Goal: Task Accomplishment & Management: Use online tool/utility

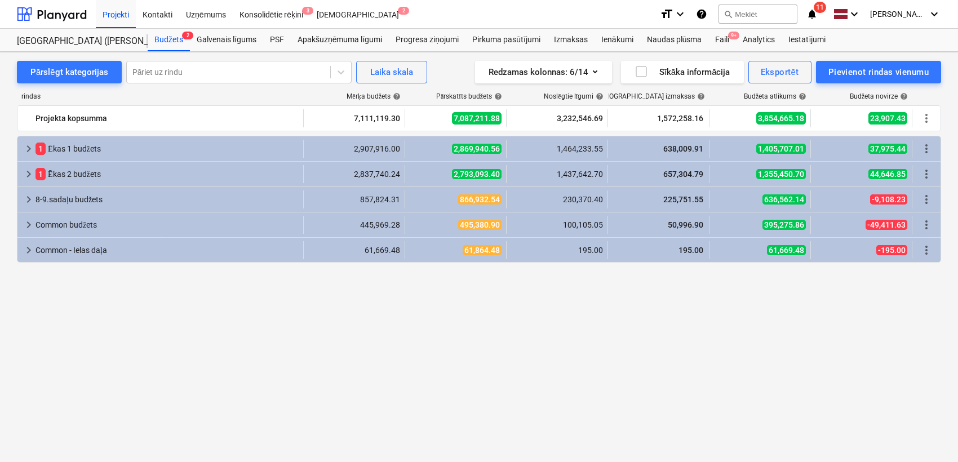
click at [725, 34] on div "Faili 9+" at bounding box center [722, 40] width 28 height 23
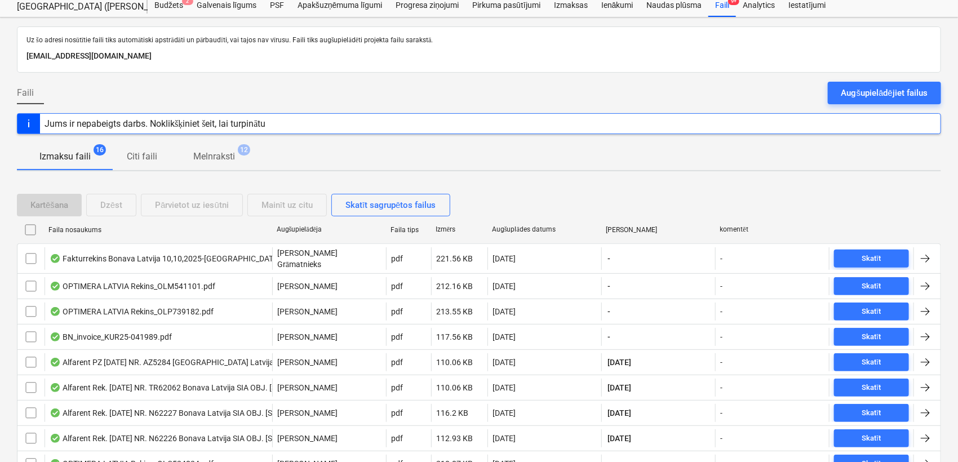
scroll to position [83, 0]
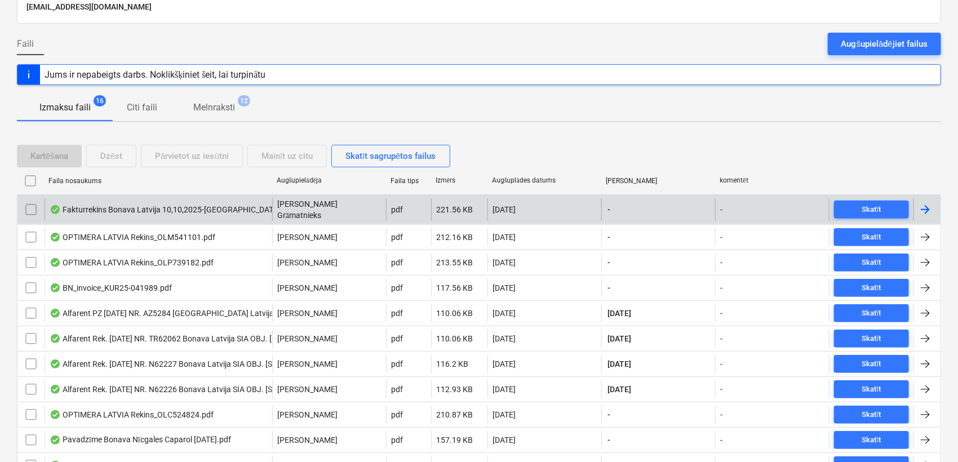
click at [920, 206] on div at bounding box center [926, 210] width 14 height 14
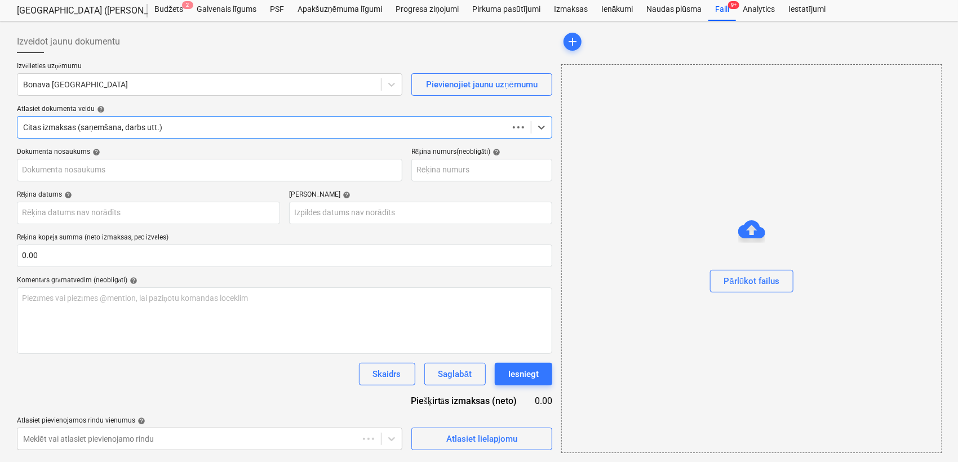
scroll to position [30, 0]
type input "40003579272"
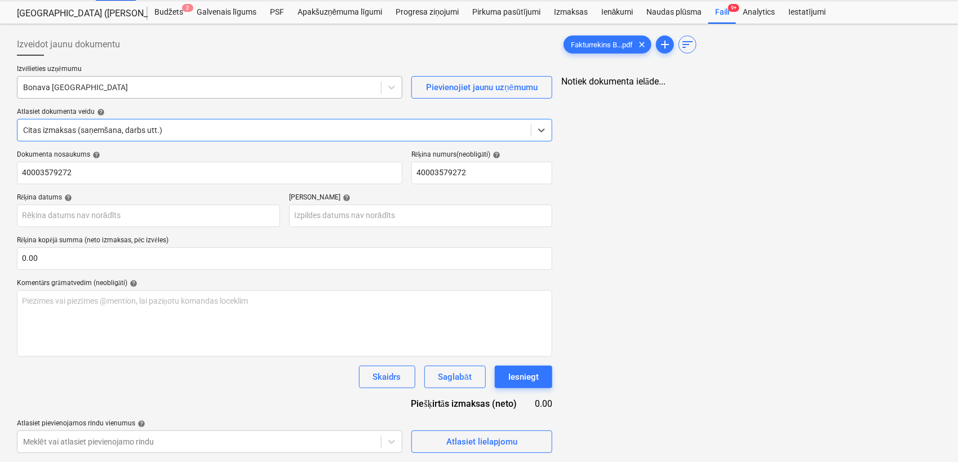
scroll to position [27, 0]
click at [203, 85] on div at bounding box center [199, 87] width 352 height 11
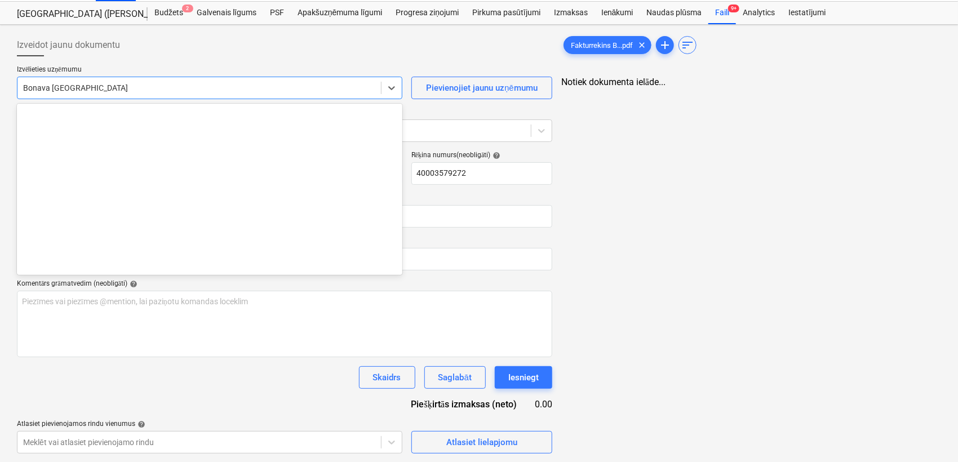
scroll to position [1558, 0]
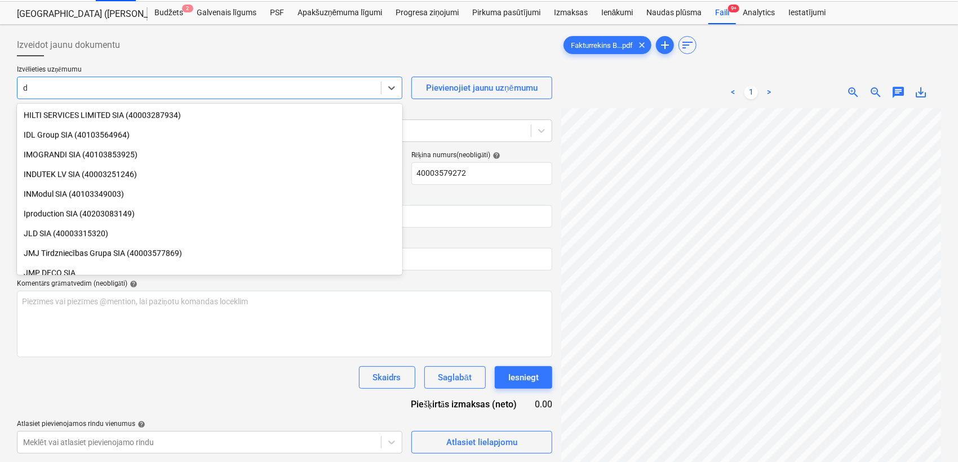
type input "dv"
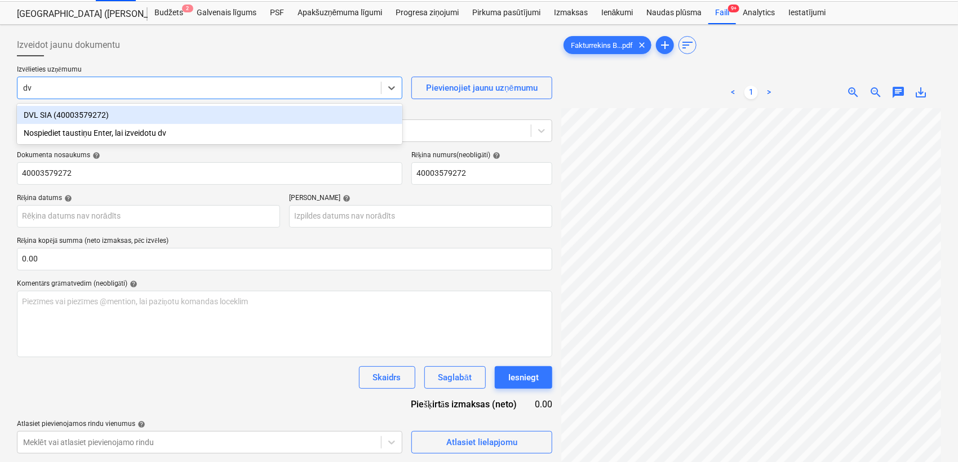
click at [163, 115] on div "DVL SIA (40003579272)" at bounding box center [209, 115] width 385 height 18
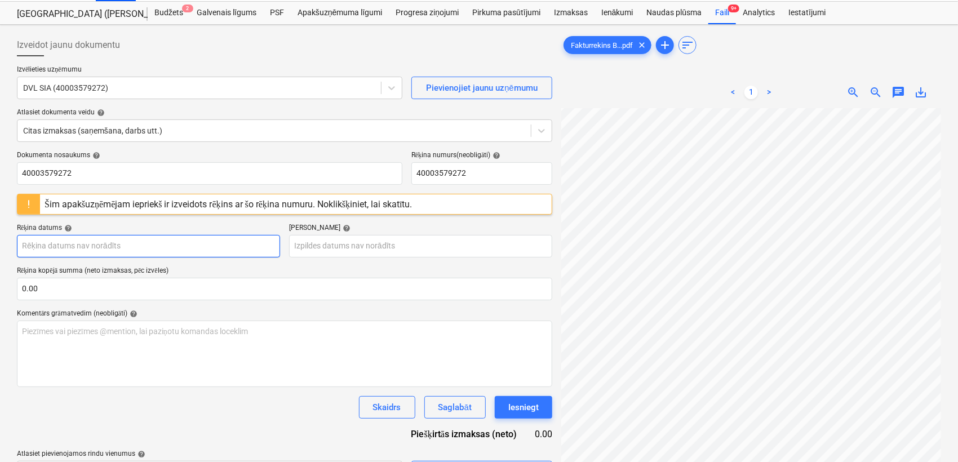
scroll to position [101, 64]
click at [171, 259] on div "Dokumenta nosaukums help 40003579272 Rēķina numurs (neobligāti) help 4000357927…" at bounding box center [284, 317] width 535 height 332
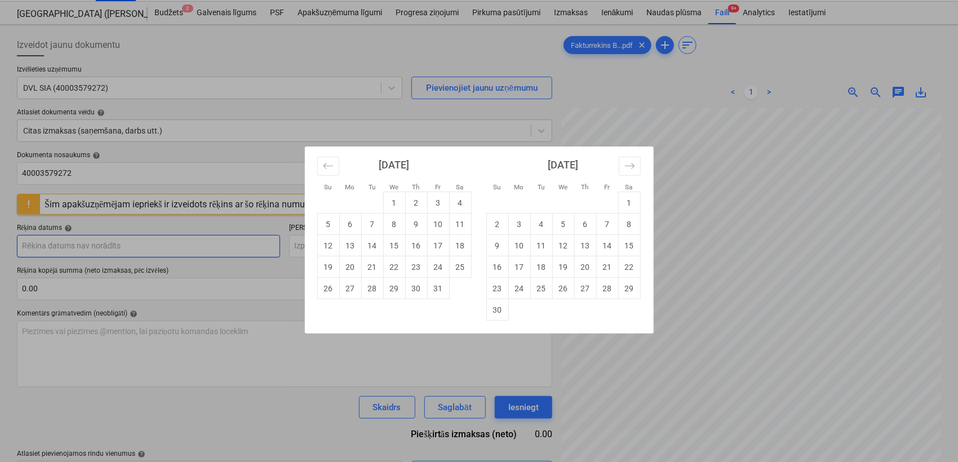
click at [176, 251] on body "Projekti Kontakti Uzņēmums Konsolidētie rēķini 3 Iesūtne 2 format_size keyboard…" at bounding box center [479, 204] width 958 height 462
click at [429, 224] on td "10" at bounding box center [438, 224] width 22 height 21
type input "[DATE]"
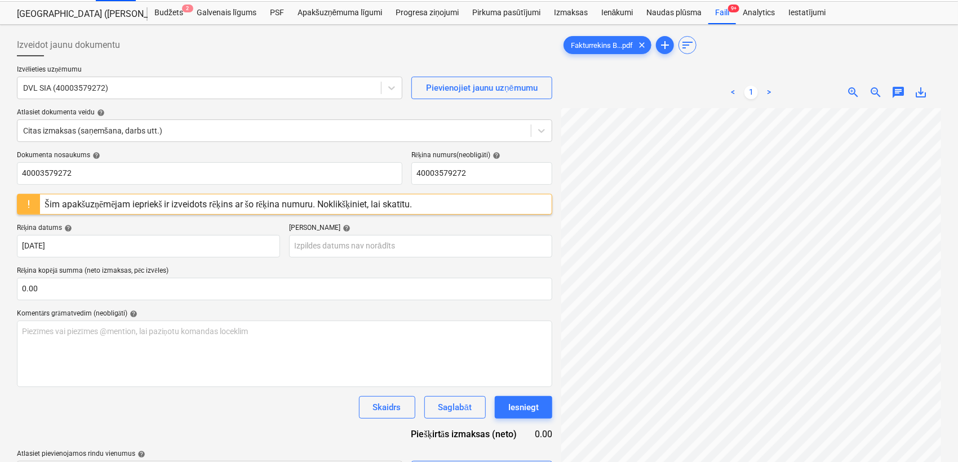
scroll to position [295, 85]
click at [374, 245] on body "Projekti Kontakti Uzņēmums Konsolidētie rēķini 3 Iesūtne 2 format_size keyboard…" at bounding box center [479, 204] width 958 height 462
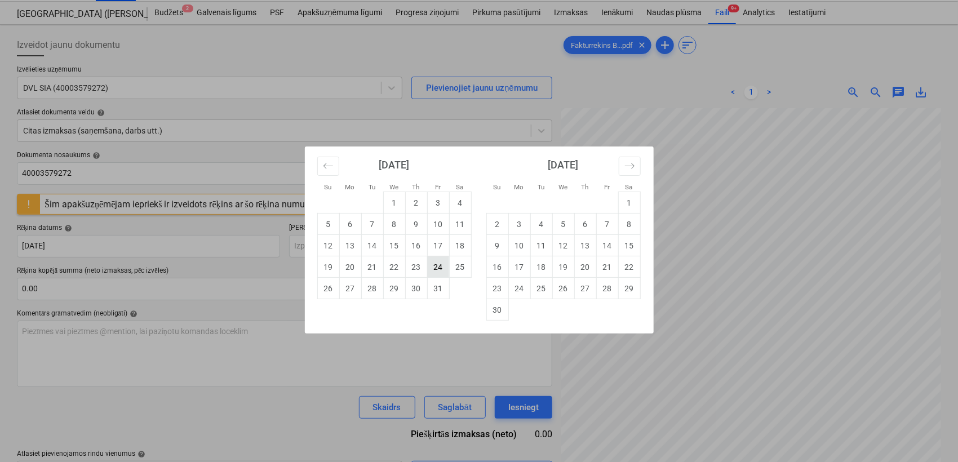
click at [441, 263] on td "24" at bounding box center [438, 266] width 22 height 21
type input "[DATE]"
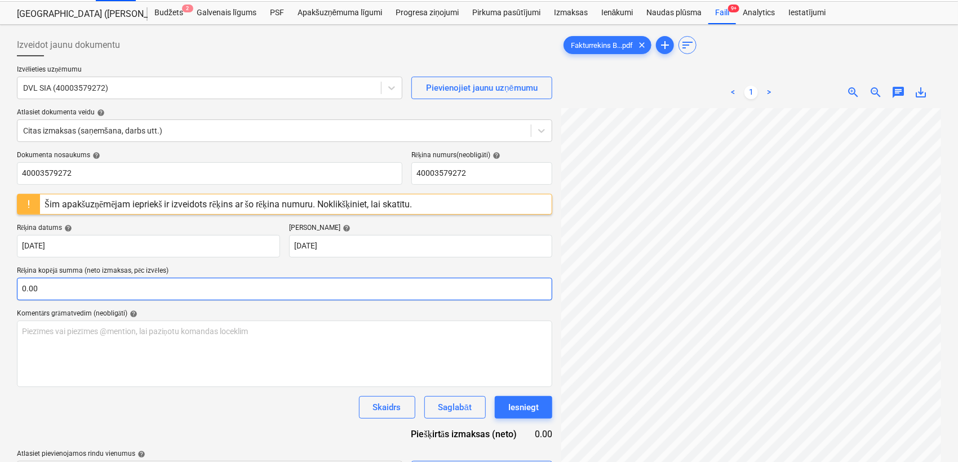
scroll to position [444, 259]
click at [261, 289] on input "text" at bounding box center [284, 289] width 535 height 23
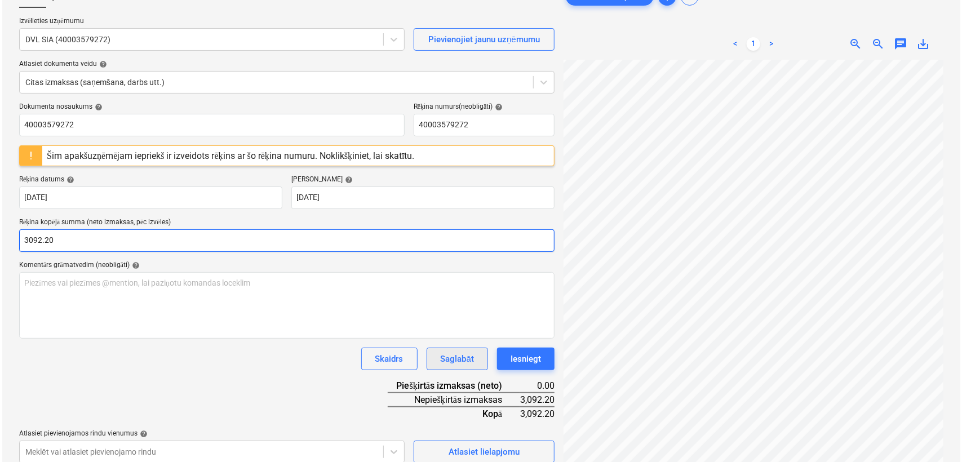
scroll to position [113, 0]
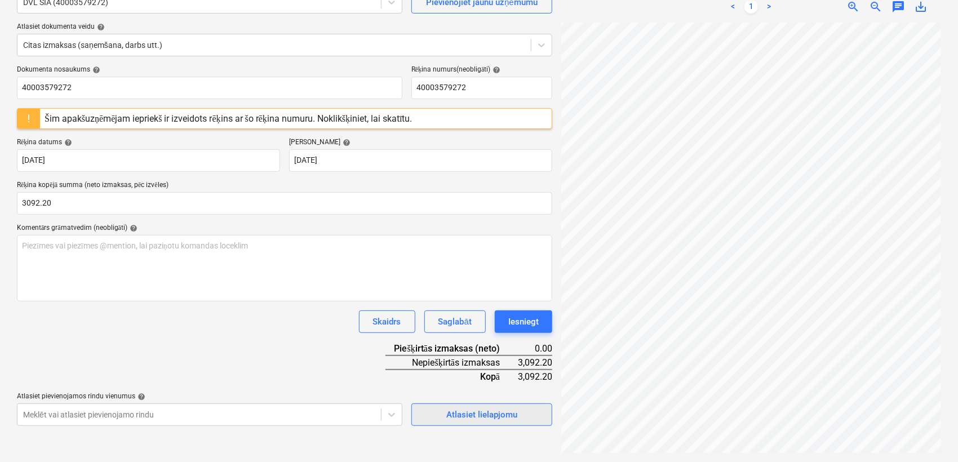
type input "3,092.20"
click at [491, 414] on div "Atlasiet lielapjomu" at bounding box center [481, 414] width 71 height 15
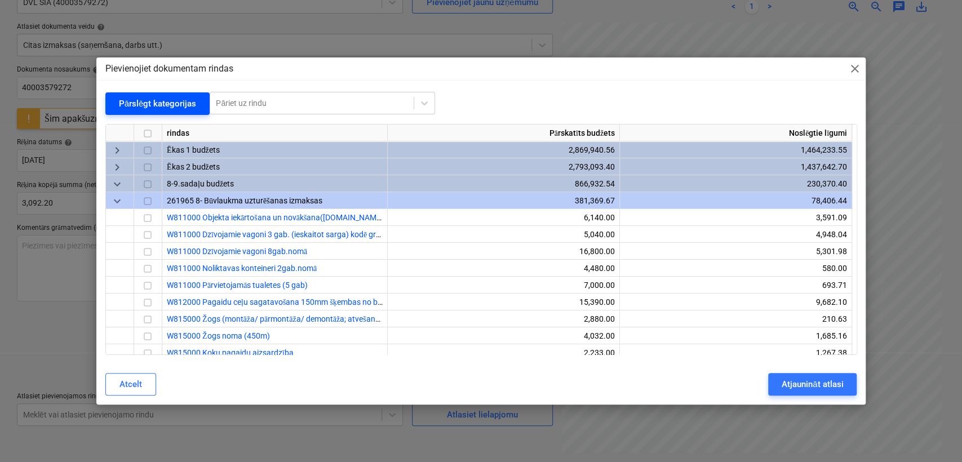
click at [135, 108] on div "Pārslēgt kategorijas" at bounding box center [158, 103] width 78 height 15
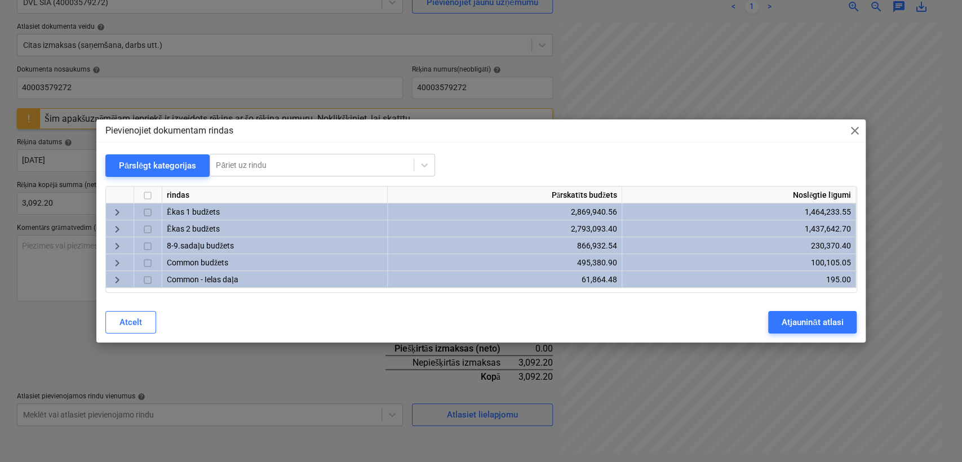
click at [117, 227] on span "keyboard_arrow_right" at bounding box center [117, 230] width 14 height 14
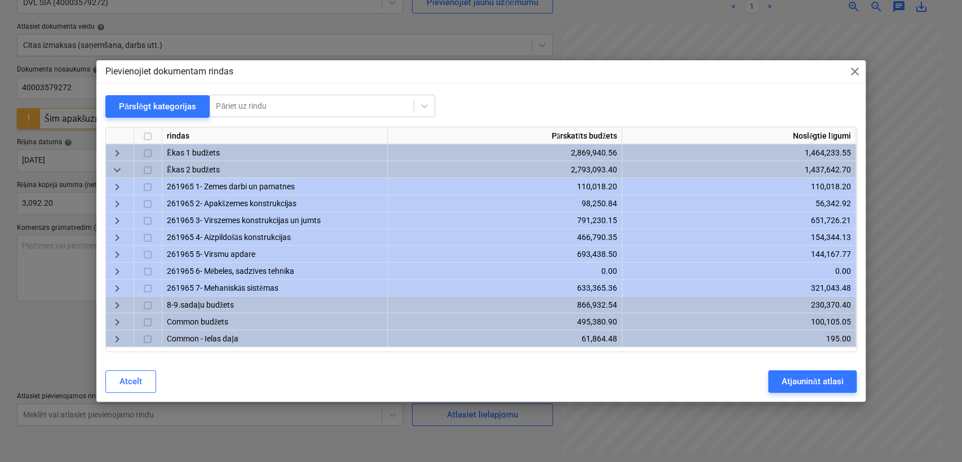
click at [118, 221] on span "keyboard_arrow_right" at bounding box center [117, 221] width 14 height 14
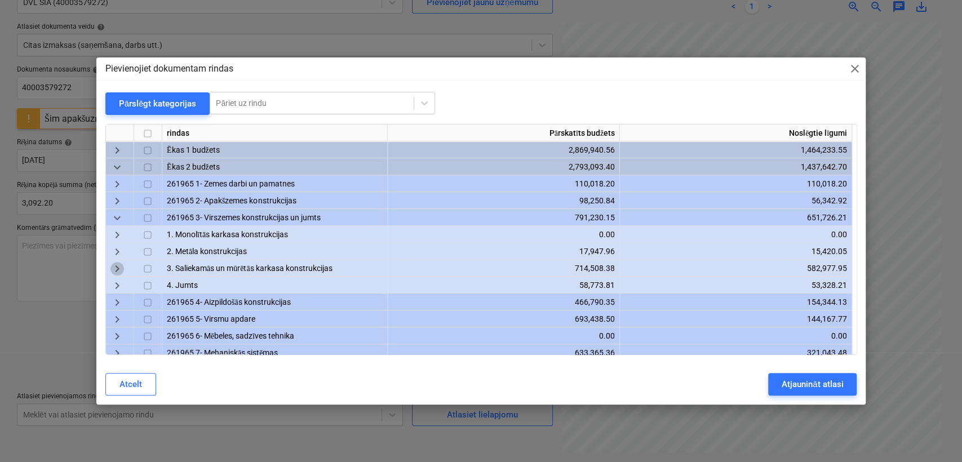
click at [114, 268] on span "keyboard_arrow_right" at bounding box center [117, 269] width 14 height 14
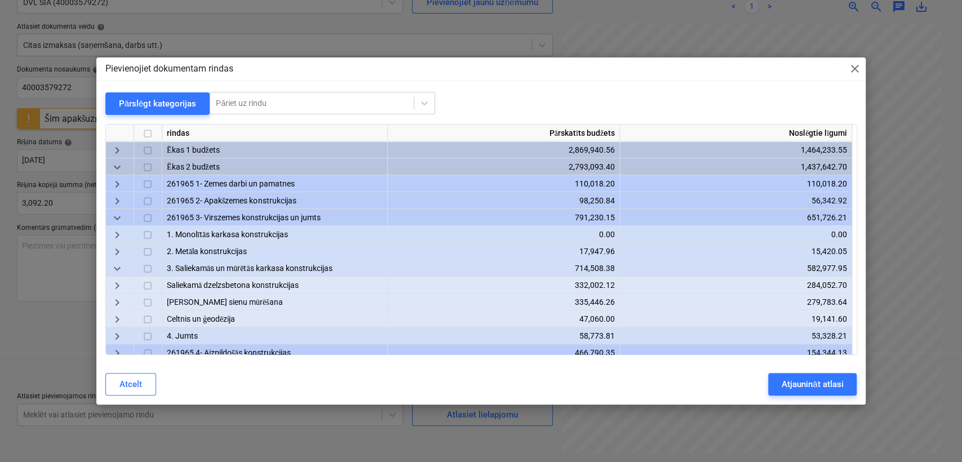
scroll to position [83, 0]
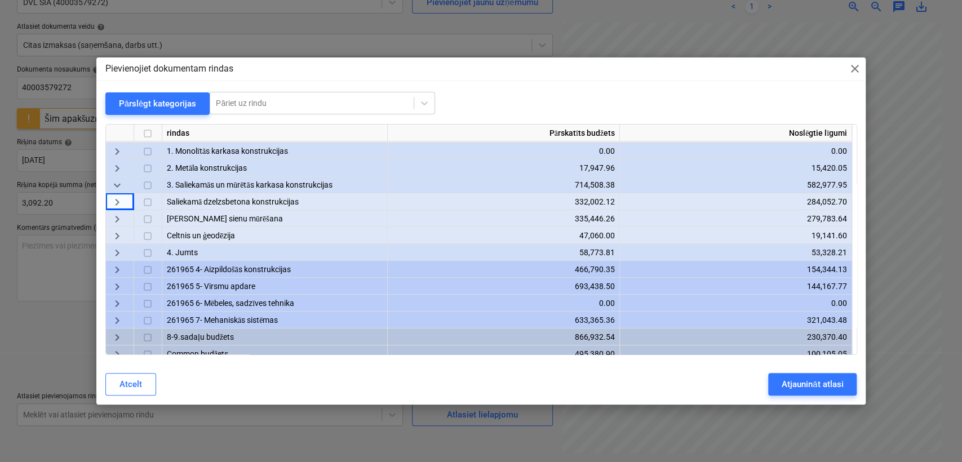
drag, startPoint x: 116, startPoint y: 203, endPoint x: 499, endPoint y: 96, distance: 397.5
click at [498, 95] on div "Pārslēgt kategorijas Pāriet uz rindu" at bounding box center [481, 103] width 752 height 23
click at [117, 202] on span "keyboard_arrow_right" at bounding box center [117, 203] width 14 height 14
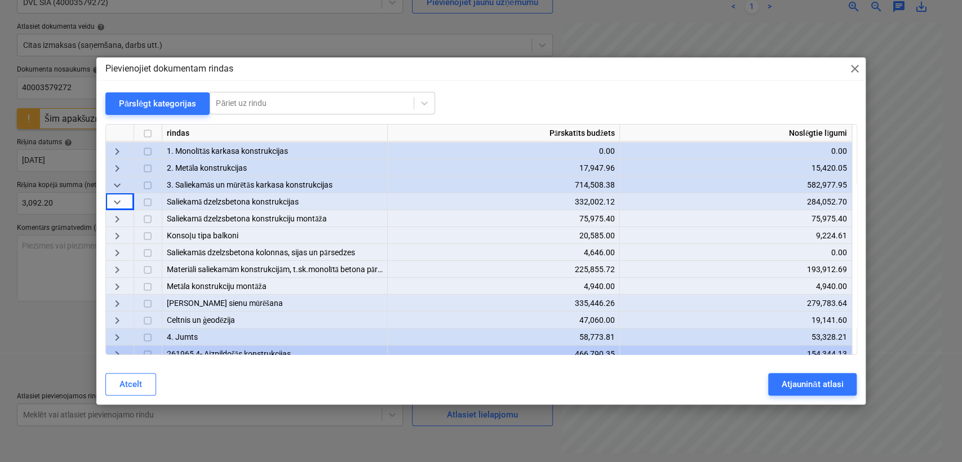
click at [122, 267] on span "keyboard_arrow_right" at bounding box center [117, 270] width 14 height 14
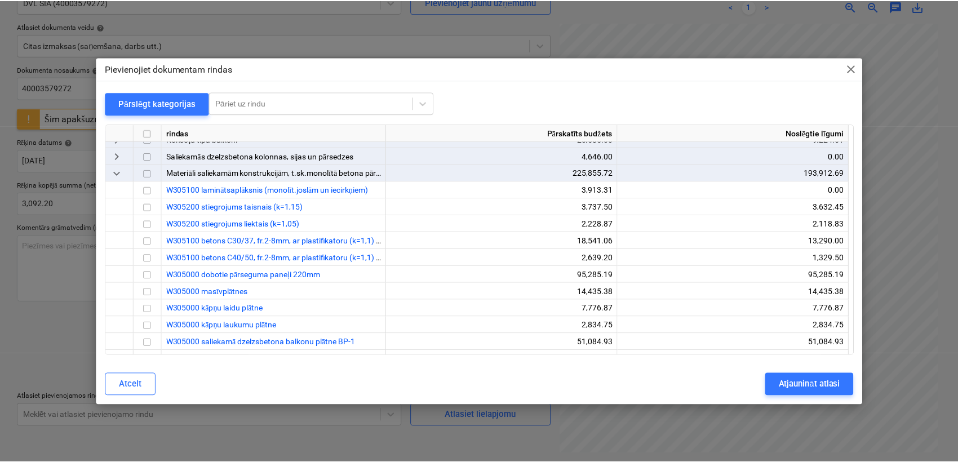
scroll to position [167, 0]
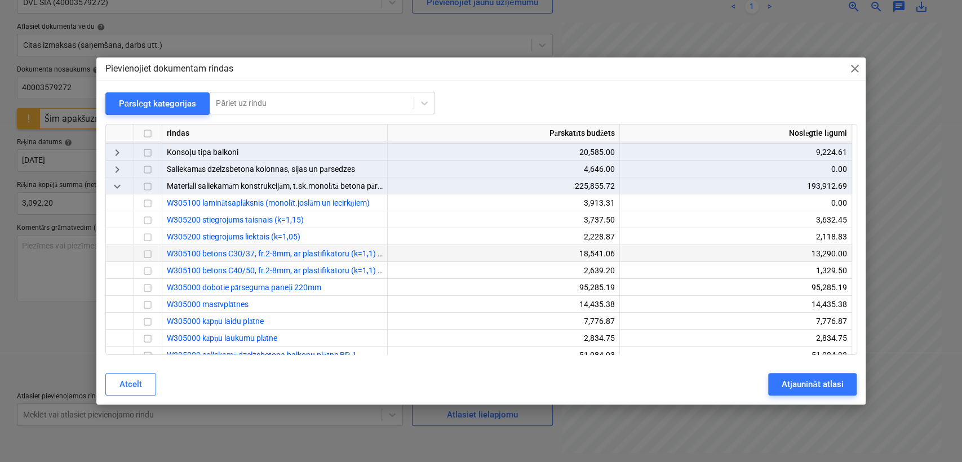
click at [144, 253] on input "checkbox" at bounding box center [148, 254] width 14 height 14
click at [792, 383] on div "Atjaunināt atlasi" at bounding box center [812, 384] width 61 height 15
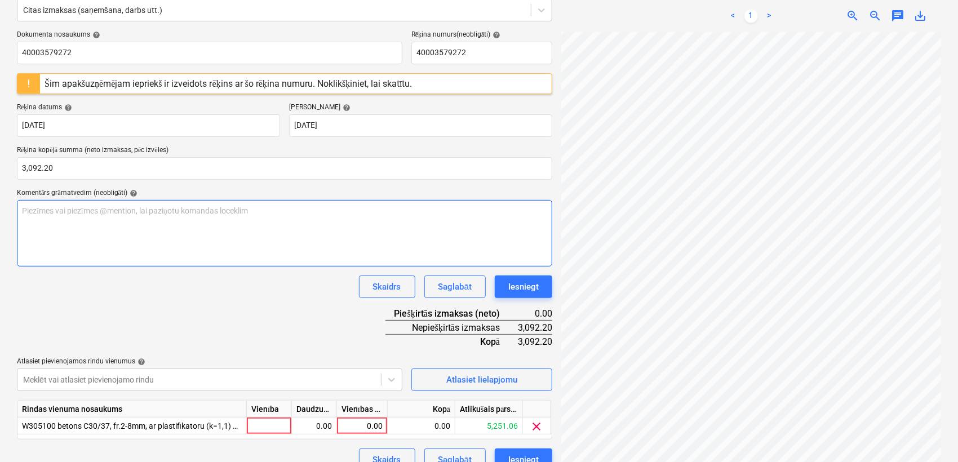
scroll to position [166, 0]
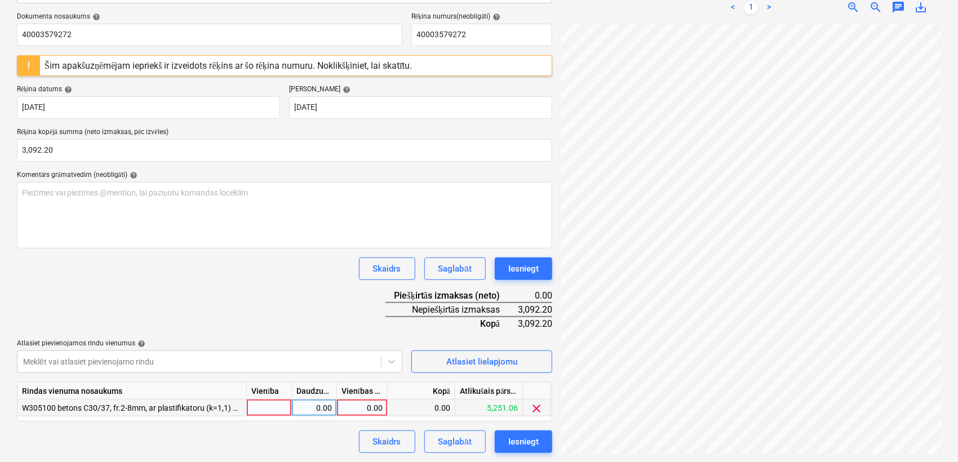
click at [365, 409] on div "0.00" at bounding box center [362, 408] width 41 height 17
type input "3092.20"
click at [305, 286] on div "Dokumenta nosaukums help 40003579272 Rēķina numurs (neobligāti) help 4000357927…" at bounding box center [284, 232] width 535 height 441
click at [525, 443] on div "Iesniegt" at bounding box center [523, 441] width 30 height 15
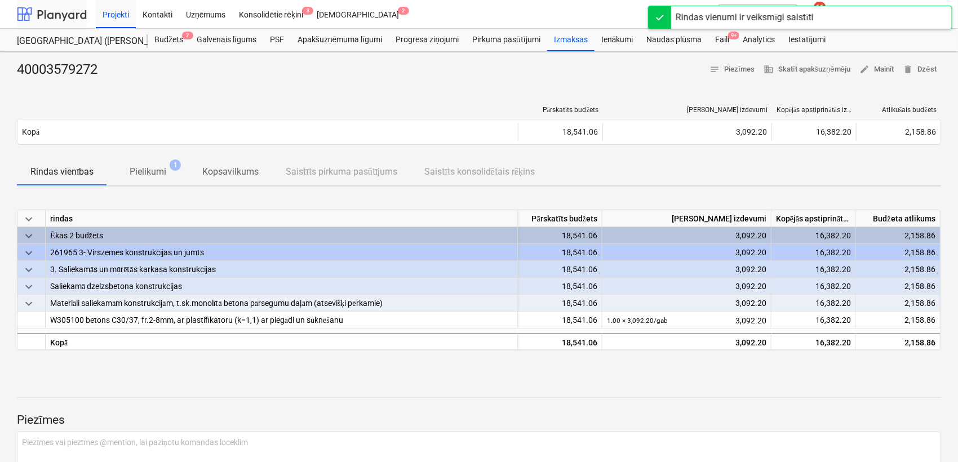
click at [41, 16] on div at bounding box center [52, 14] width 70 height 28
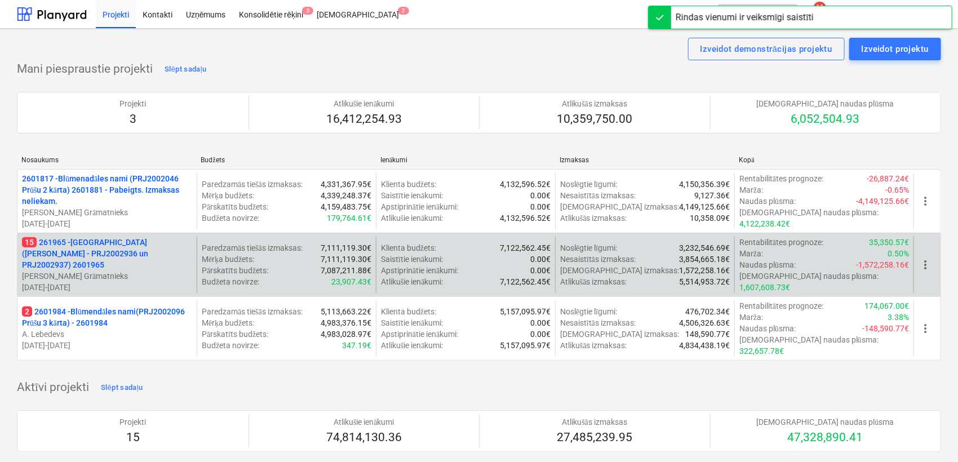
click at [93, 245] on p "15 261965 - [GEOGRAPHIC_DATA] ([PERSON_NAME] - PRJ2002936 un PRJ2002937) 2601965" at bounding box center [107, 254] width 170 height 34
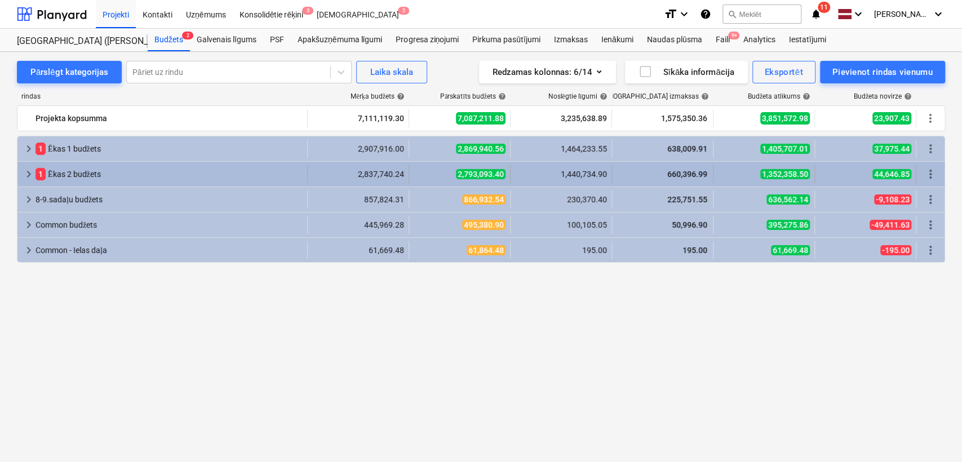
click at [25, 175] on span "keyboard_arrow_right" at bounding box center [29, 174] width 14 height 14
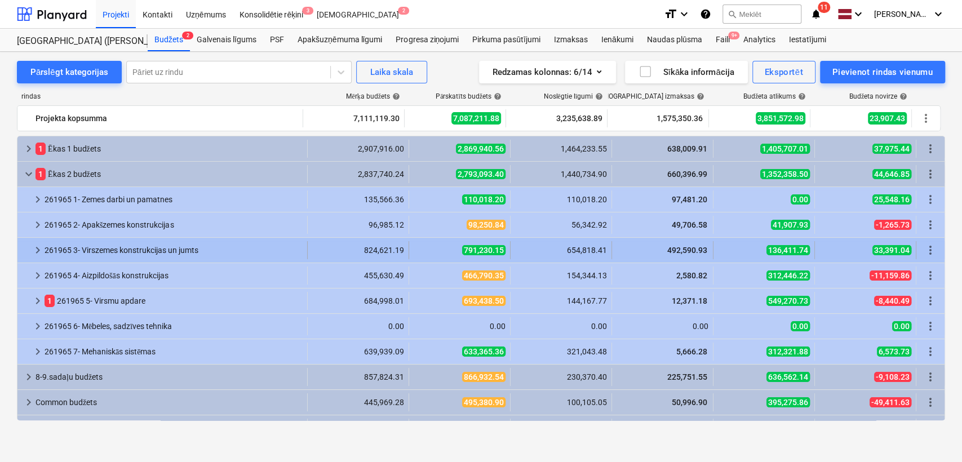
click at [32, 246] on span "keyboard_arrow_right" at bounding box center [38, 250] width 14 height 14
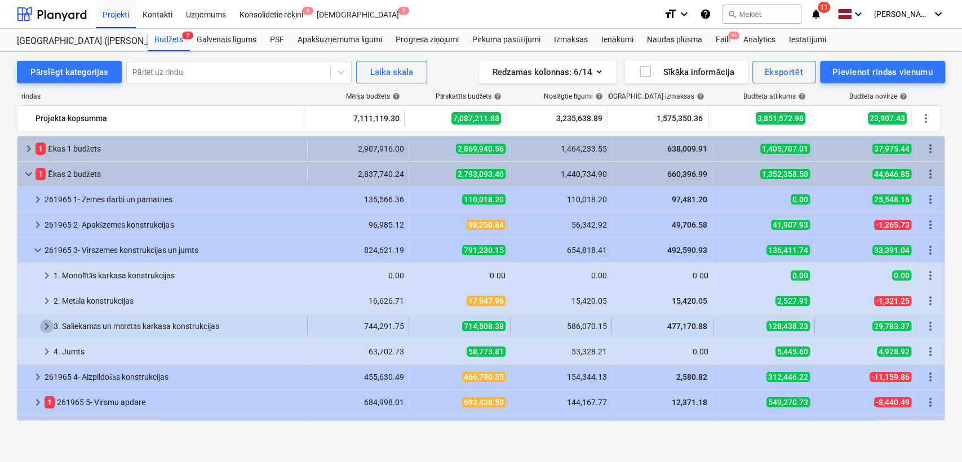
click at [52, 327] on span "keyboard_arrow_right" at bounding box center [47, 327] width 14 height 14
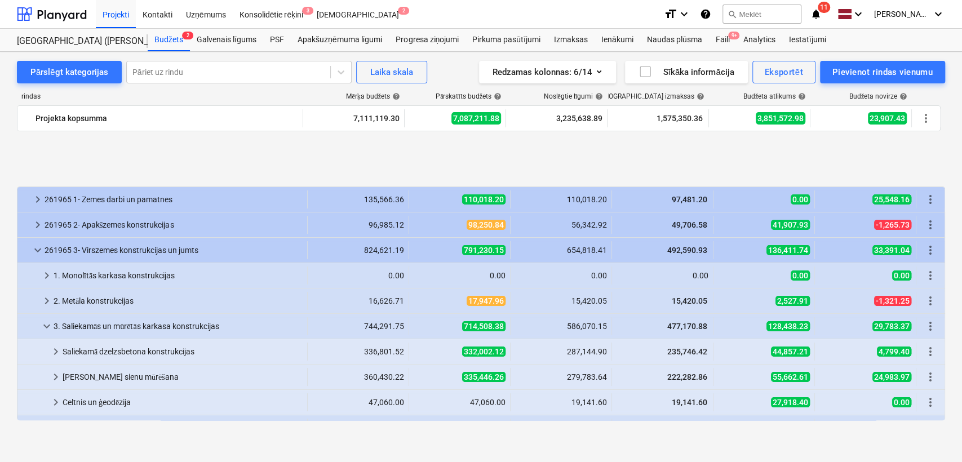
scroll to position [83, 0]
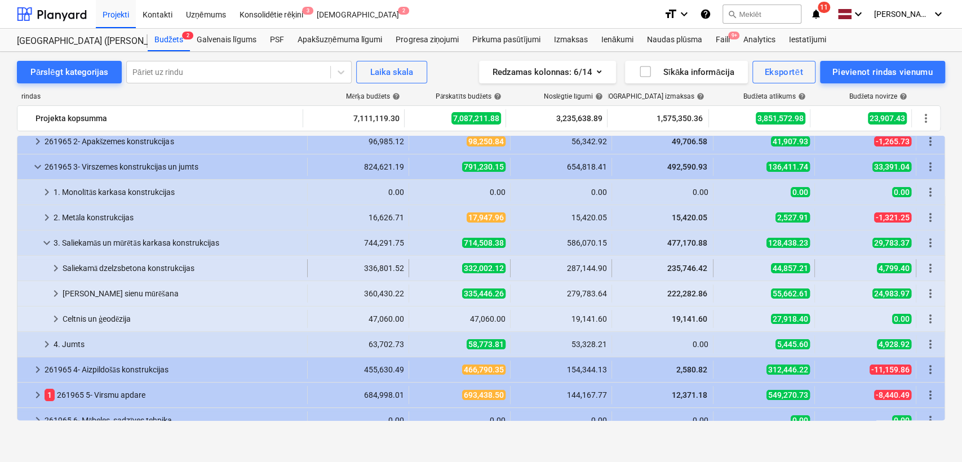
click at [53, 277] on div "keyboard_arrow_right Saliekamā dzelzsbetona konstrukcijas 336,801.52 332,002.12…" at bounding box center [480, 268] width 927 height 25
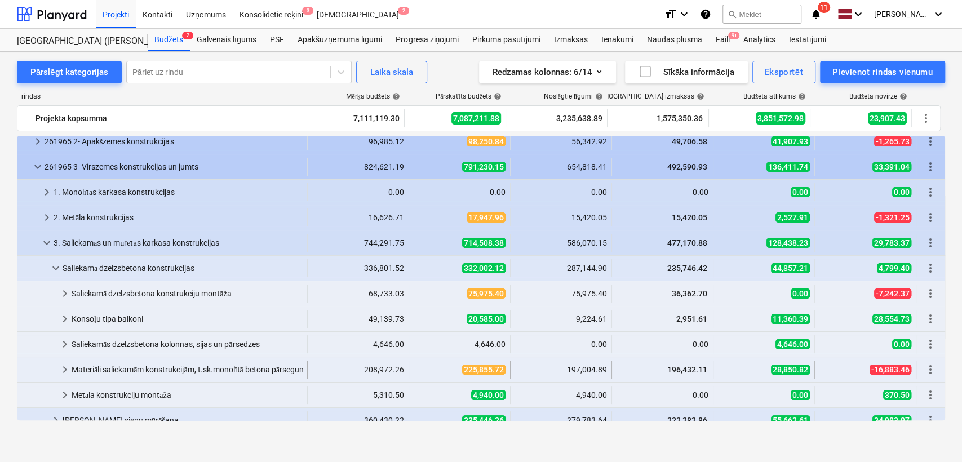
click at [63, 363] on span "keyboard_arrow_right" at bounding box center [65, 370] width 14 height 14
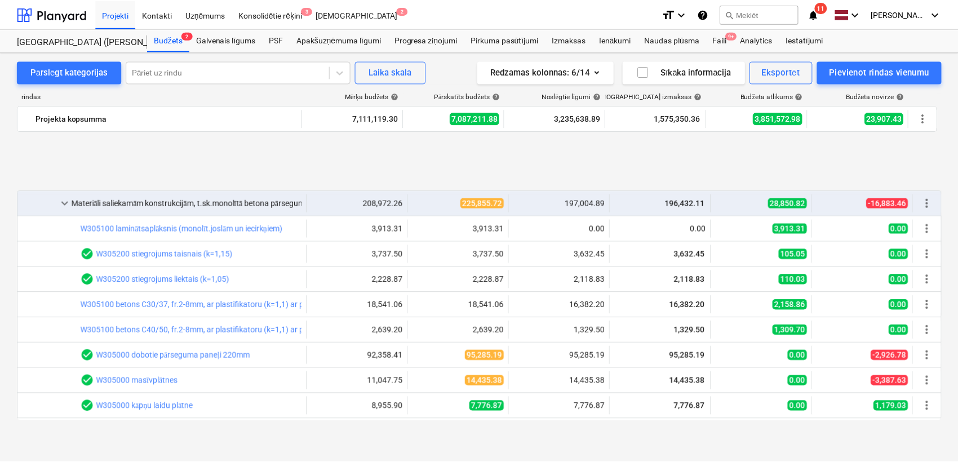
scroll to position [334, 0]
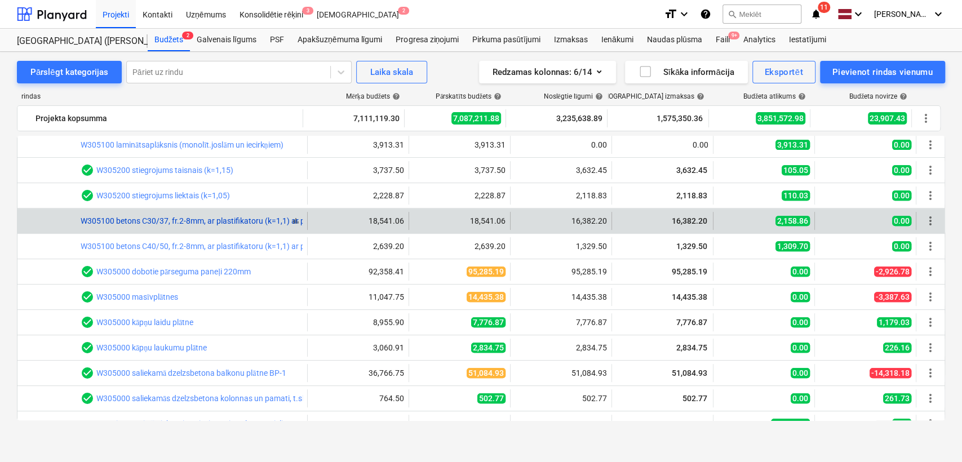
click at [198, 219] on link "W305100 betons C30/37, fr.2-8mm, ar plastifikatoru (k=1,1) ar piegādi un sūknēš…" at bounding box center [227, 220] width 293 height 9
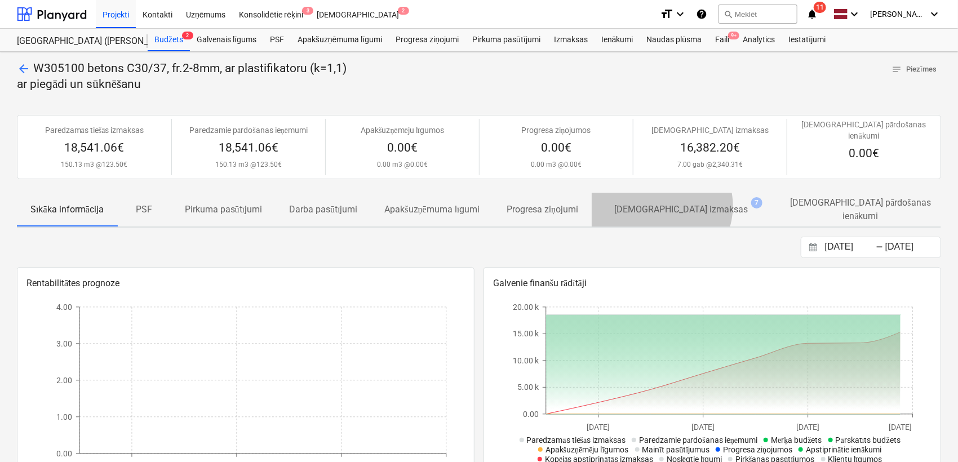
click at [663, 203] on p "[DEMOGRAPHIC_DATA] izmaksas" at bounding box center [681, 210] width 134 height 14
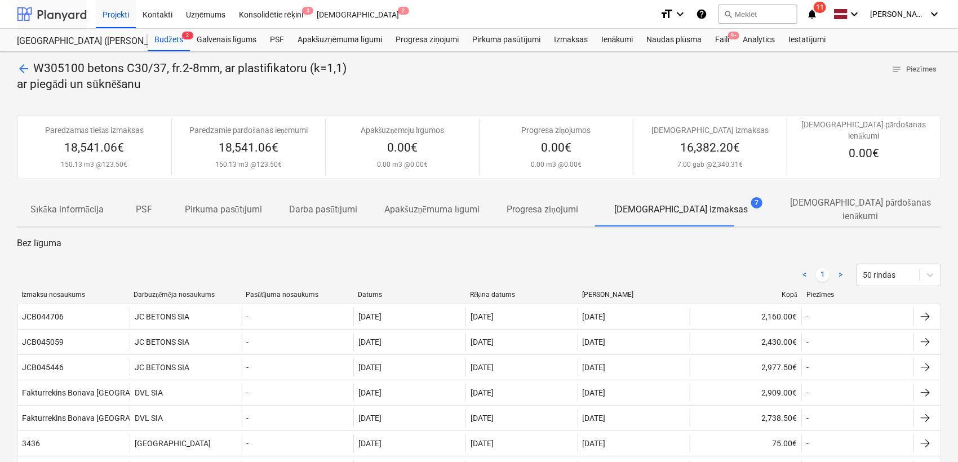
click at [48, 12] on div at bounding box center [52, 14] width 70 height 28
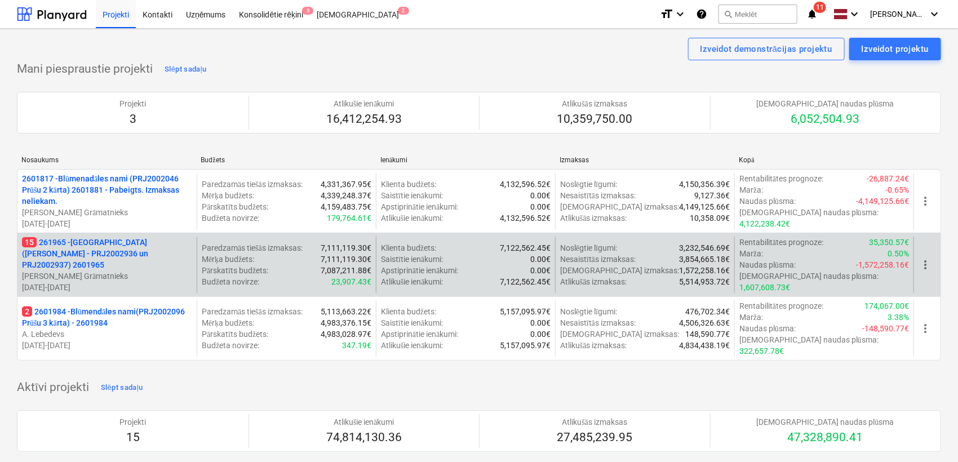
click at [123, 240] on p "15 261965 - [GEOGRAPHIC_DATA] ([PERSON_NAME] - PRJ2002936 un PRJ2002937) 2601965" at bounding box center [107, 254] width 170 height 34
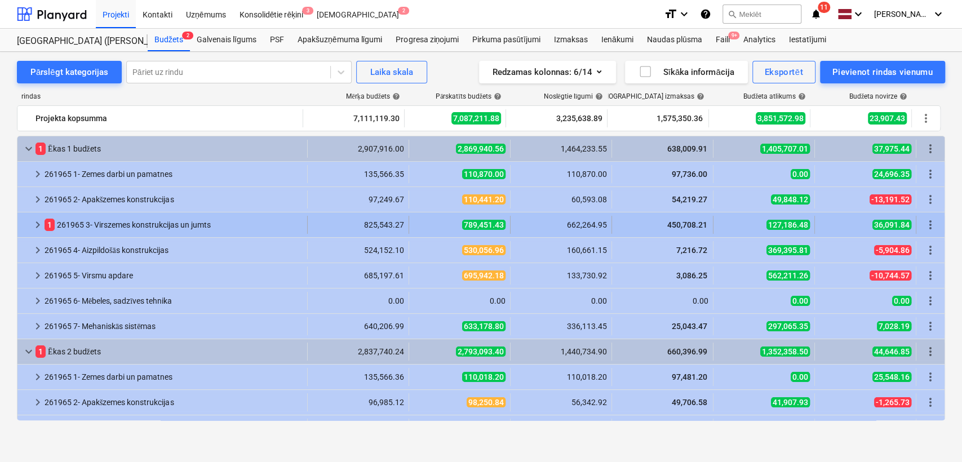
click at [42, 220] on span "keyboard_arrow_right" at bounding box center [38, 225] width 14 height 14
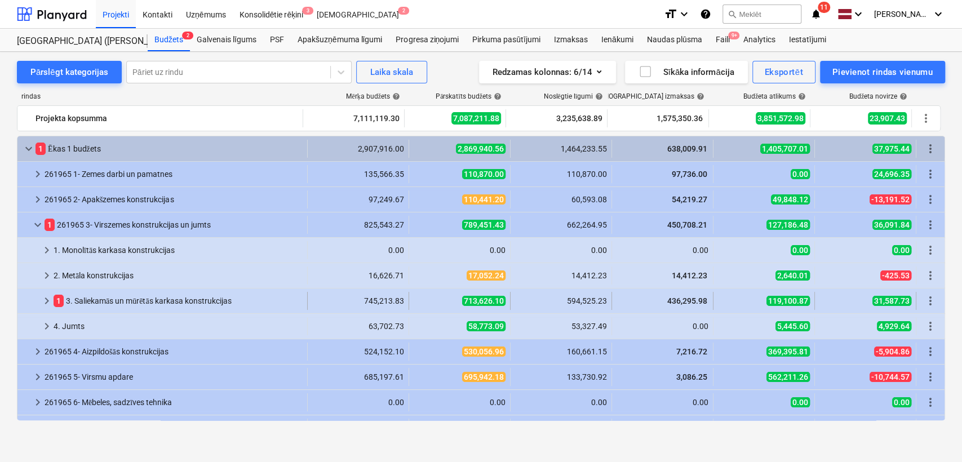
click at [39, 295] on div at bounding box center [31, 301] width 18 height 18
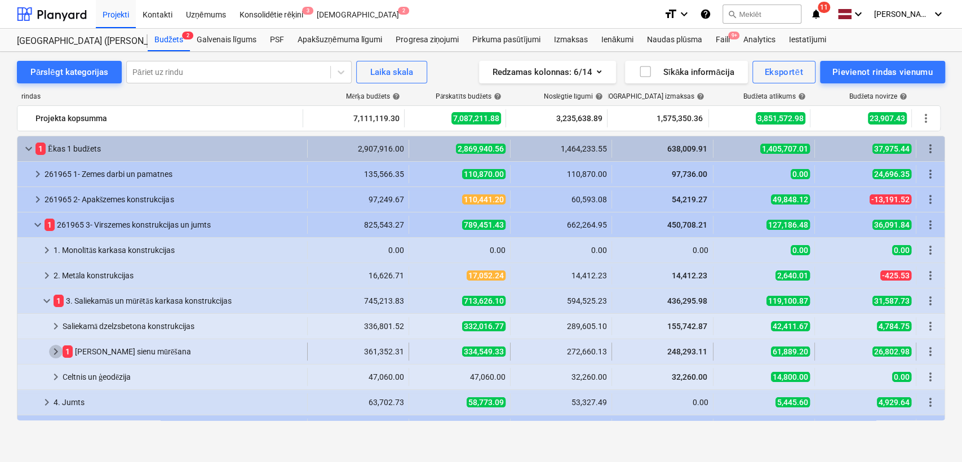
click at [62, 351] on span "keyboard_arrow_right" at bounding box center [56, 352] width 14 height 14
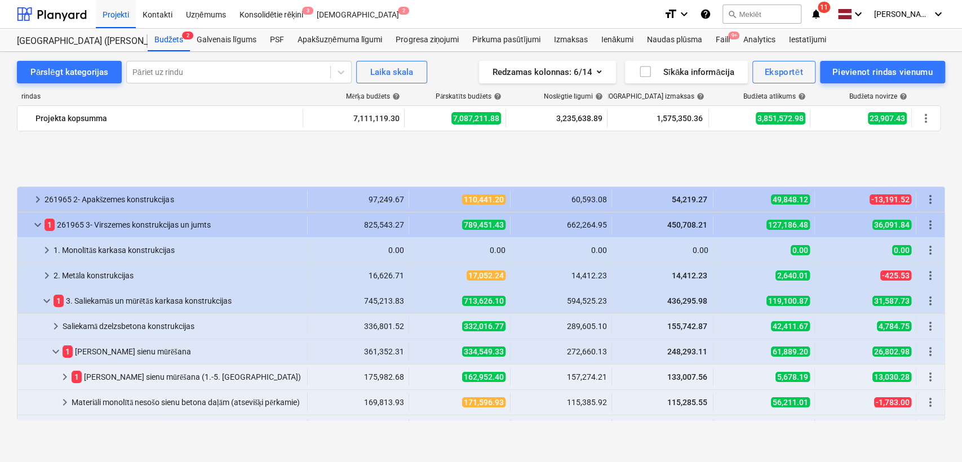
scroll to position [83, 0]
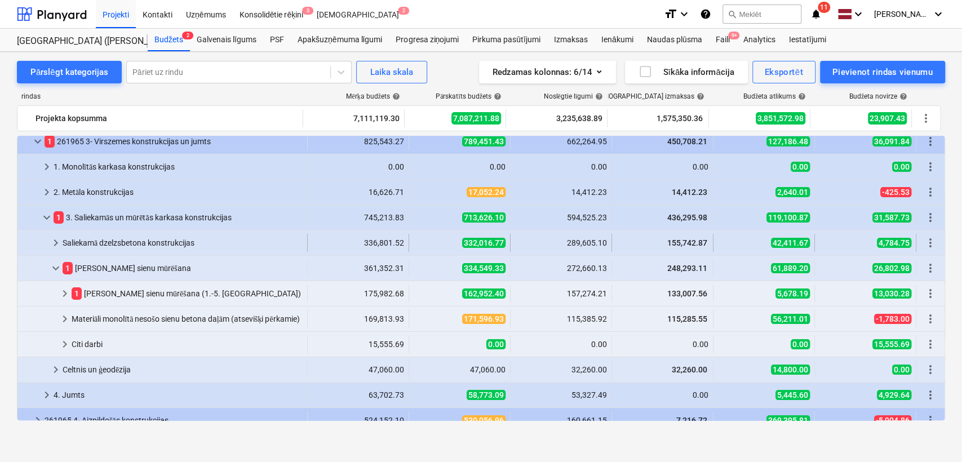
click at [59, 244] on span "keyboard_arrow_right" at bounding box center [56, 243] width 14 height 14
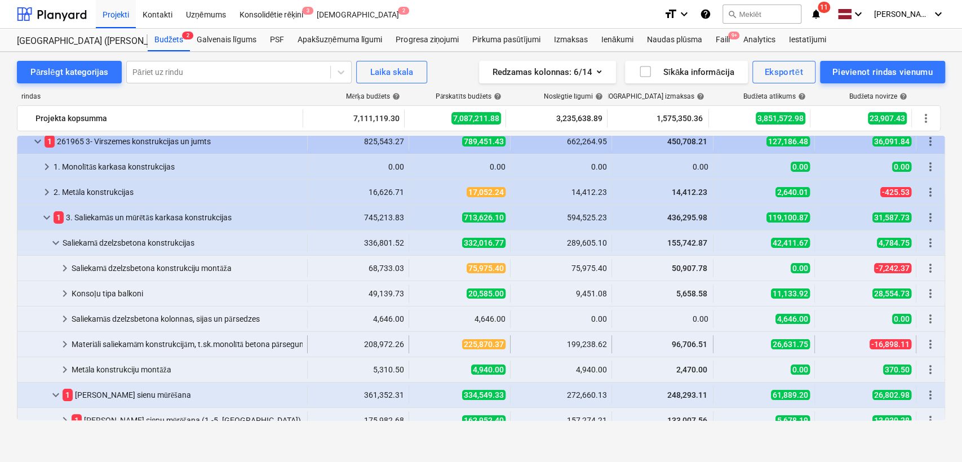
click at [68, 344] on span "keyboard_arrow_right" at bounding box center [65, 345] width 14 height 14
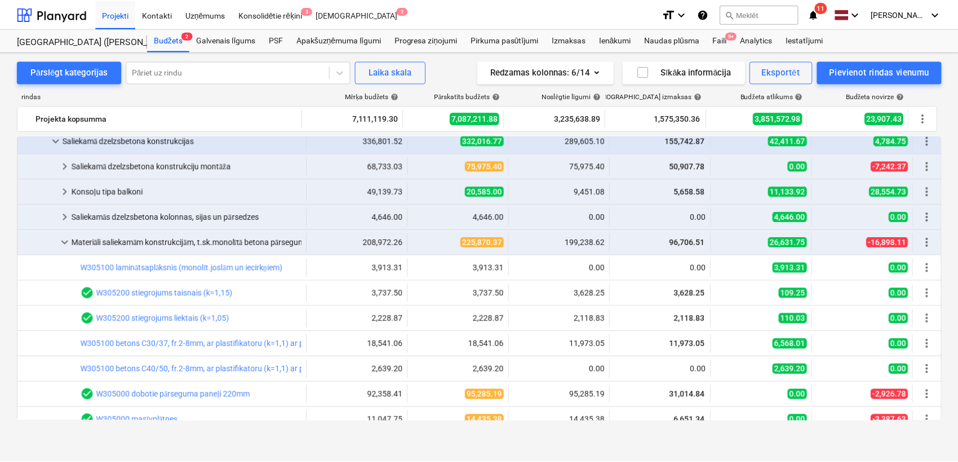
scroll to position [250, 0]
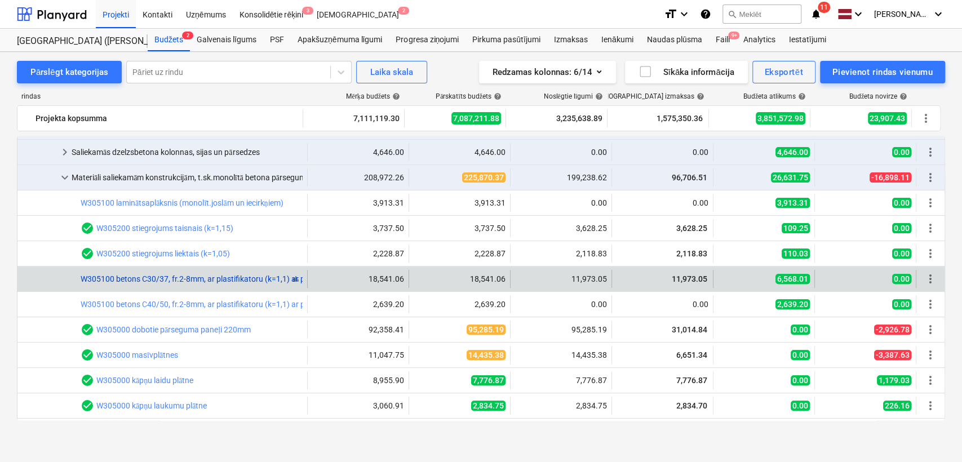
click at [210, 281] on link "W305100 betons C30/37, fr.2-8mm, ar plastifikatoru (k=1,1) ar piegādi un sūknēš…" at bounding box center [227, 278] width 293 height 9
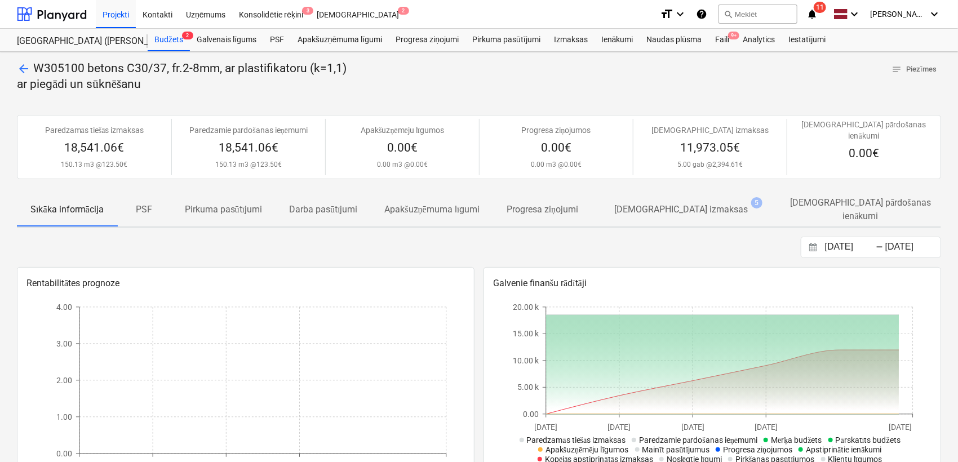
click at [669, 203] on p "[DEMOGRAPHIC_DATA] izmaksas" at bounding box center [681, 210] width 134 height 14
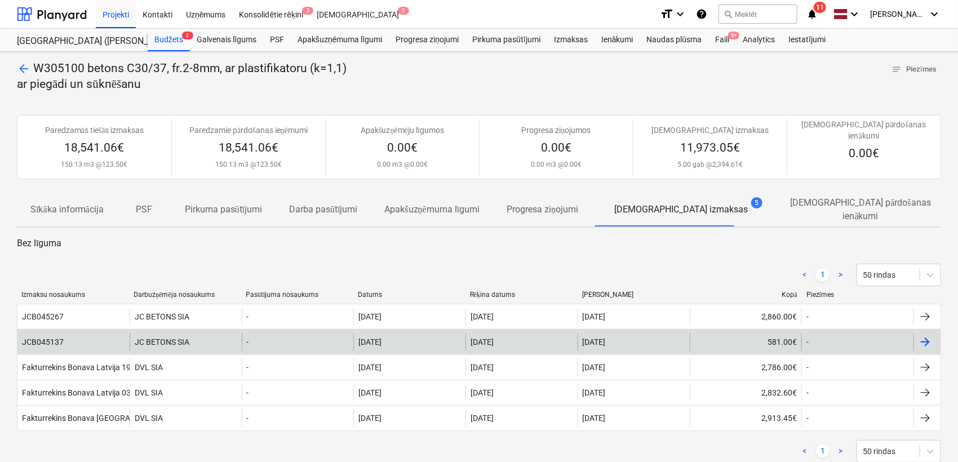
click at [175, 333] on div "JC BETONS SIA" at bounding box center [186, 342] width 112 height 18
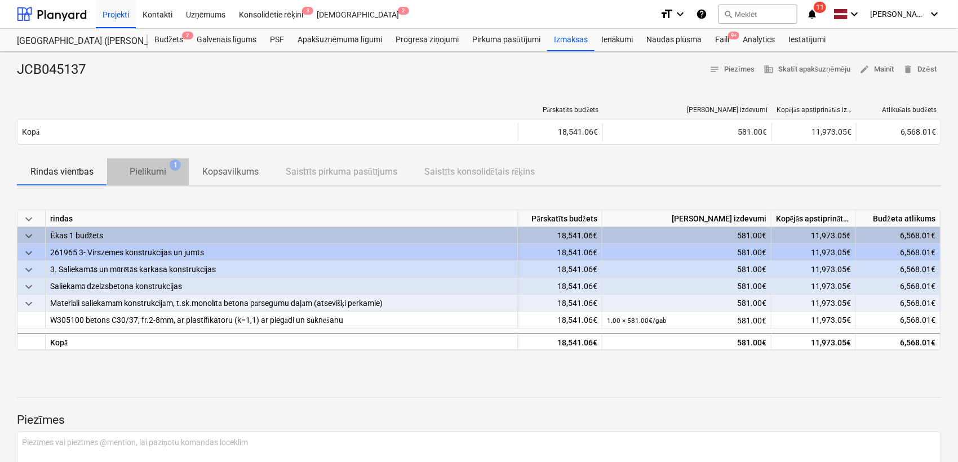
click at [144, 174] on p "Pielikumi" at bounding box center [148, 172] width 37 height 14
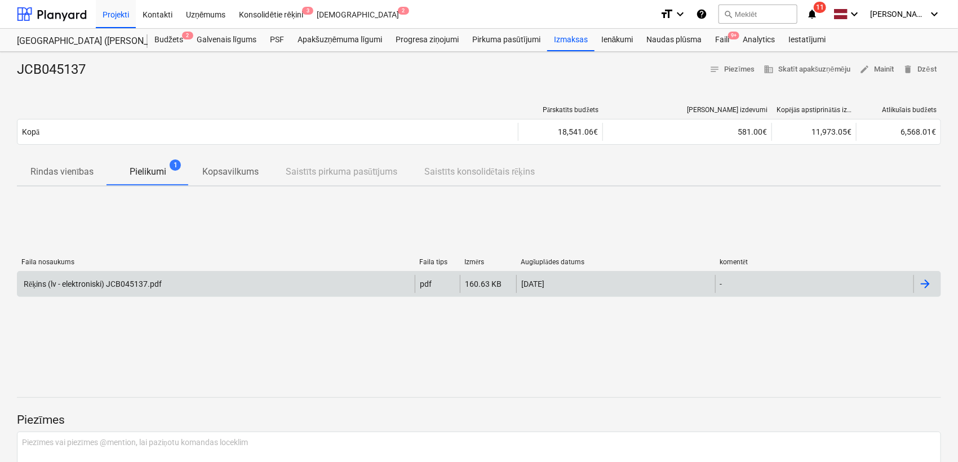
click at [929, 286] on div at bounding box center [926, 284] width 14 height 14
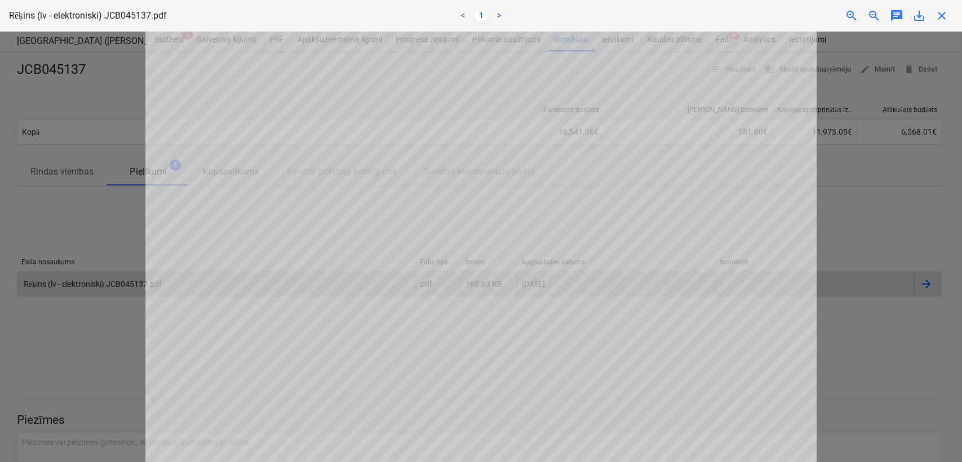
click at [943, 13] on span "close" at bounding box center [942, 16] width 14 height 14
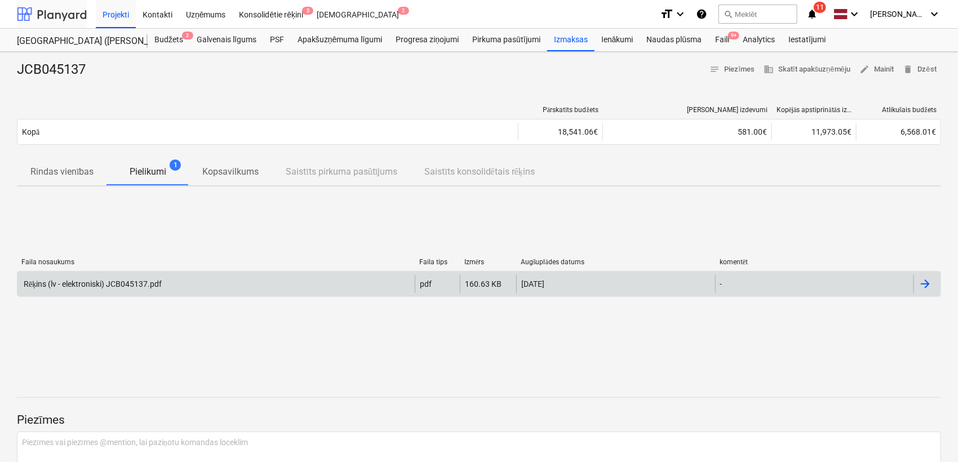
click at [56, 10] on div at bounding box center [52, 14] width 70 height 28
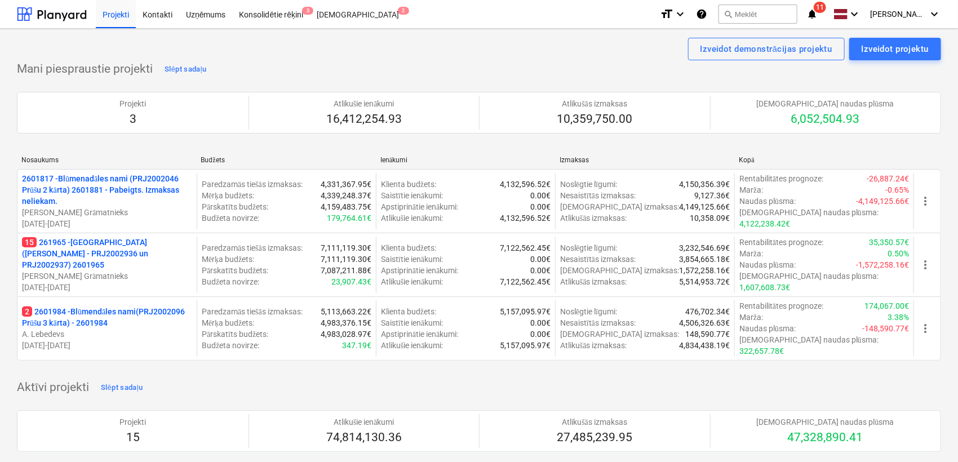
click at [818, 15] on icon "notifications" at bounding box center [811, 14] width 11 height 14
click at [409, 49] on div "Izveidot demonstrācijas projektu Izveidot projektu" at bounding box center [479, 49] width 924 height 23
click at [72, 7] on div at bounding box center [52, 14] width 70 height 28
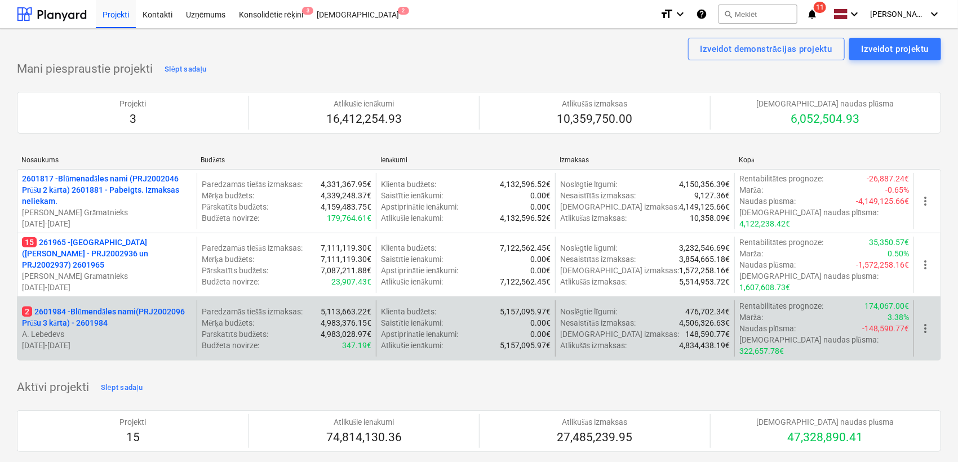
click at [113, 306] on p "2 2601984 - Blūmendāles nami(PRJ2002096 Prūšu 3 kārta) - 2601984" at bounding box center [107, 317] width 170 height 23
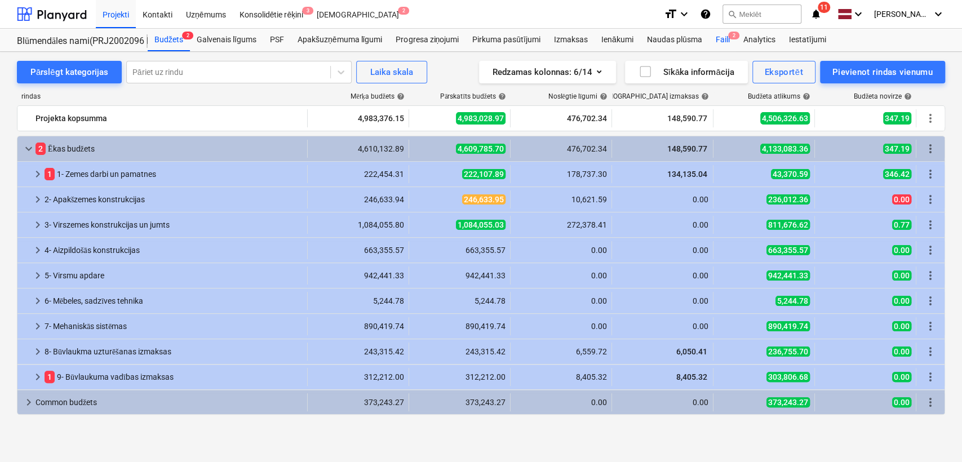
click at [725, 37] on div "Faili 2" at bounding box center [722, 40] width 28 height 23
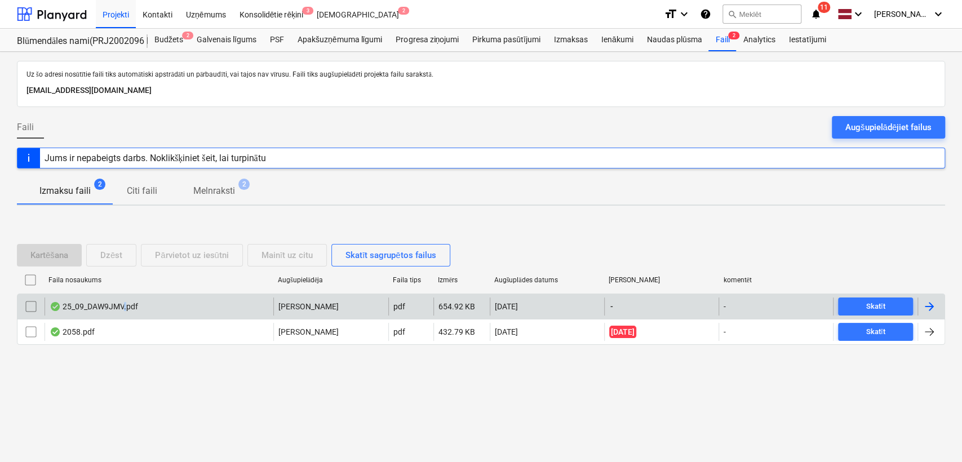
click at [126, 313] on div "25_09_DAW9JMV.pdf" at bounding box center [159, 307] width 229 height 18
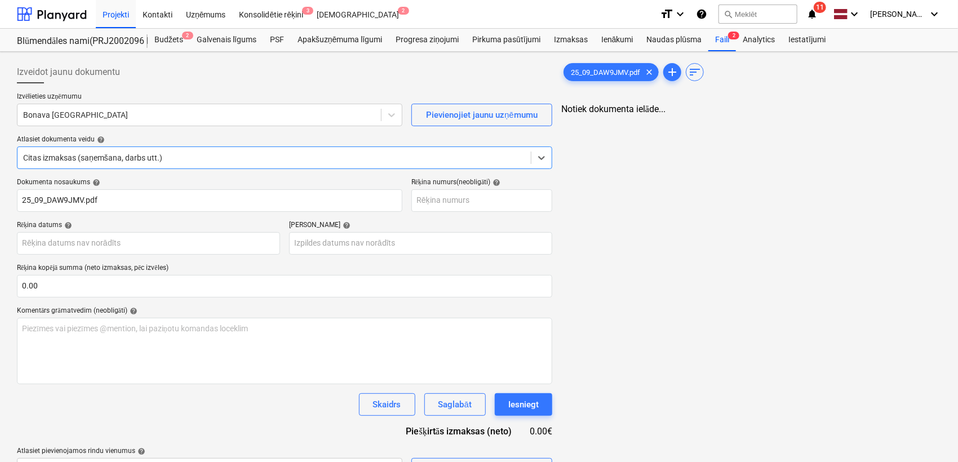
type input "25_09_DAW9JMV.pdf"
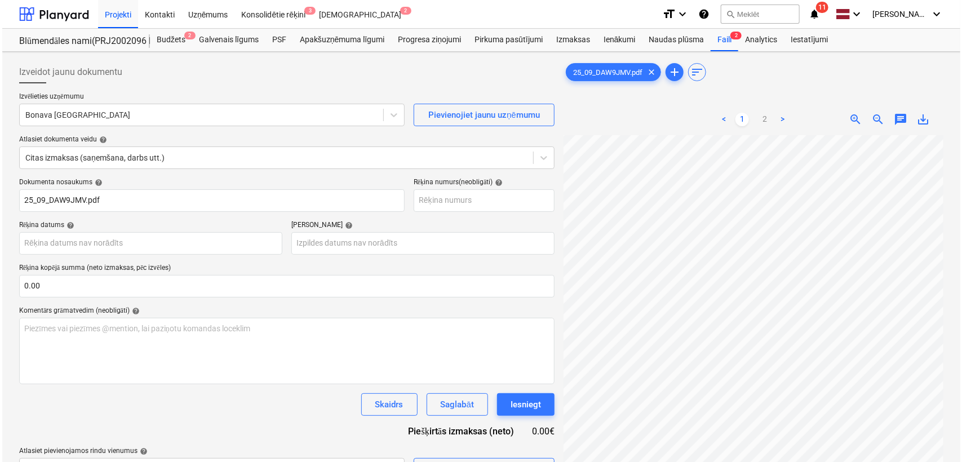
scroll to position [527, 167]
click at [37, 5] on div at bounding box center [52, 14] width 70 height 28
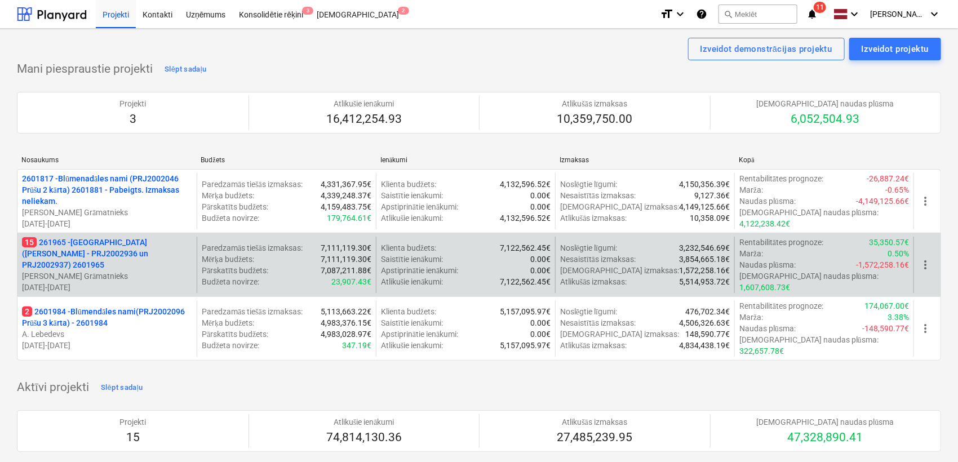
click at [133, 252] on p "15 261965 - [GEOGRAPHIC_DATA] ([PERSON_NAME] - PRJ2002936 un PRJ2002937) 2601965" at bounding box center [107, 254] width 170 height 34
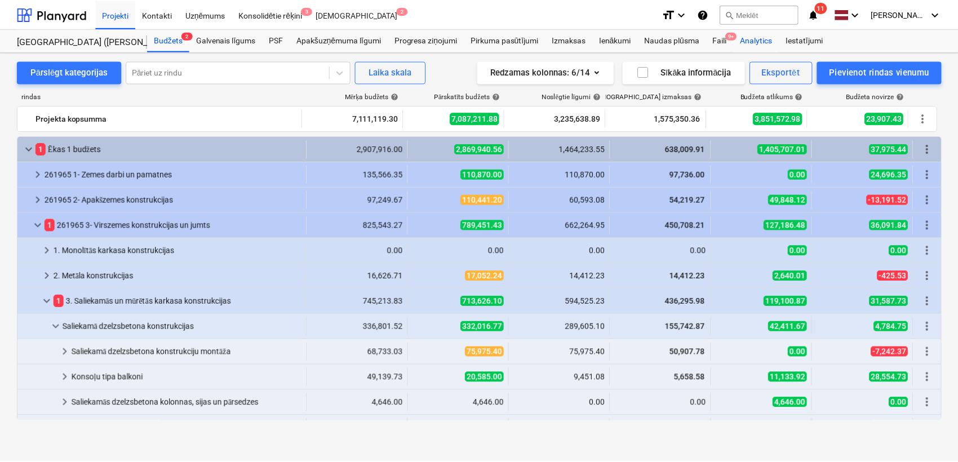
scroll to position [250, 0]
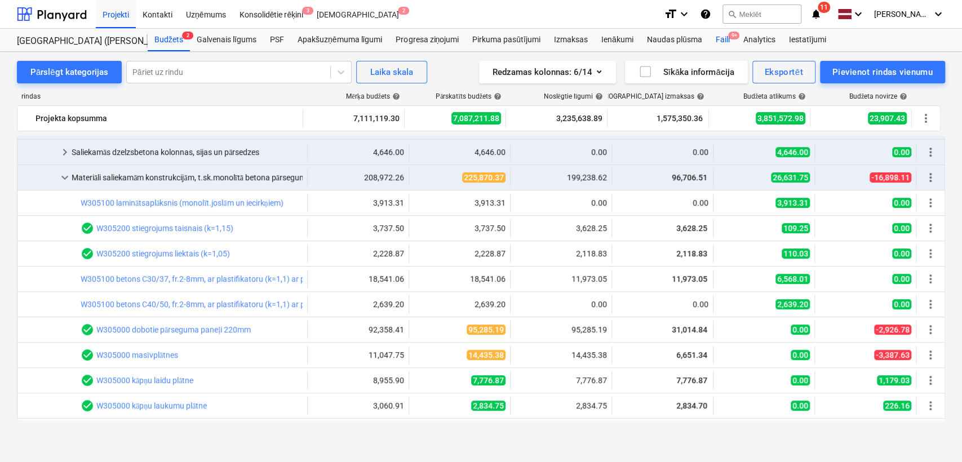
click at [727, 39] on div "Faili 9+" at bounding box center [722, 40] width 28 height 23
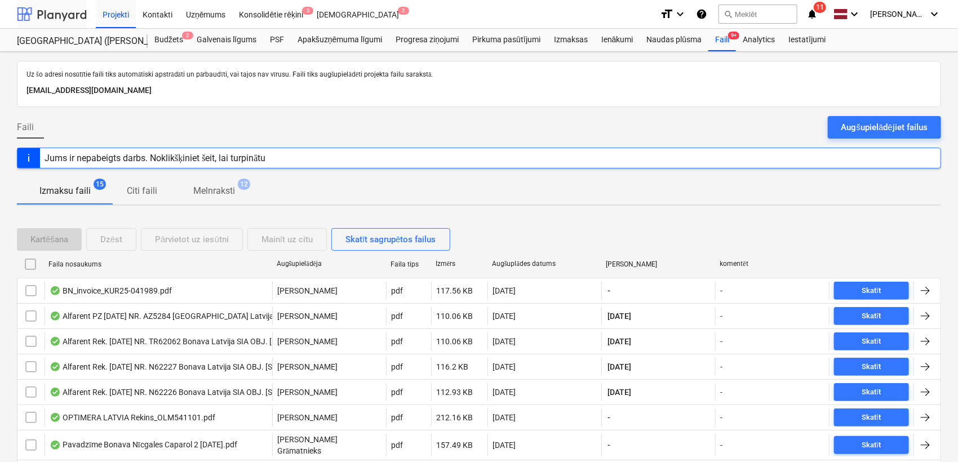
click at [61, 14] on div at bounding box center [52, 14] width 70 height 28
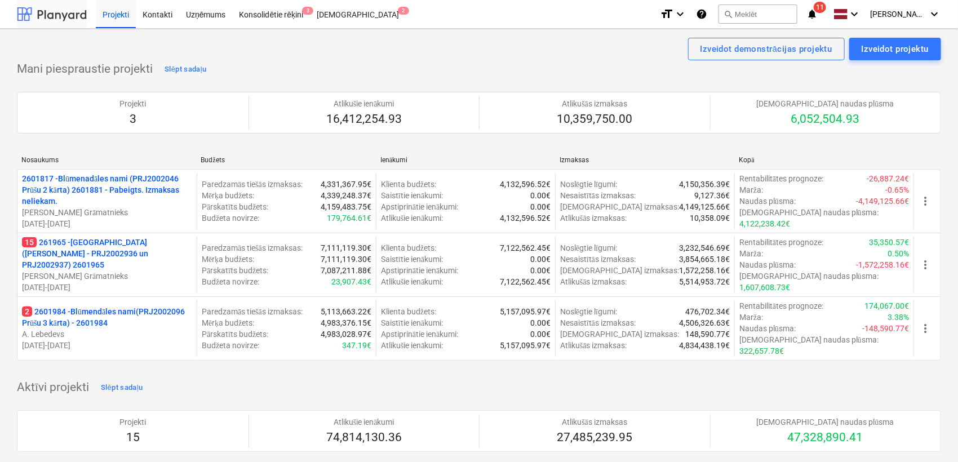
click at [76, 23] on div at bounding box center [52, 14] width 70 height 28
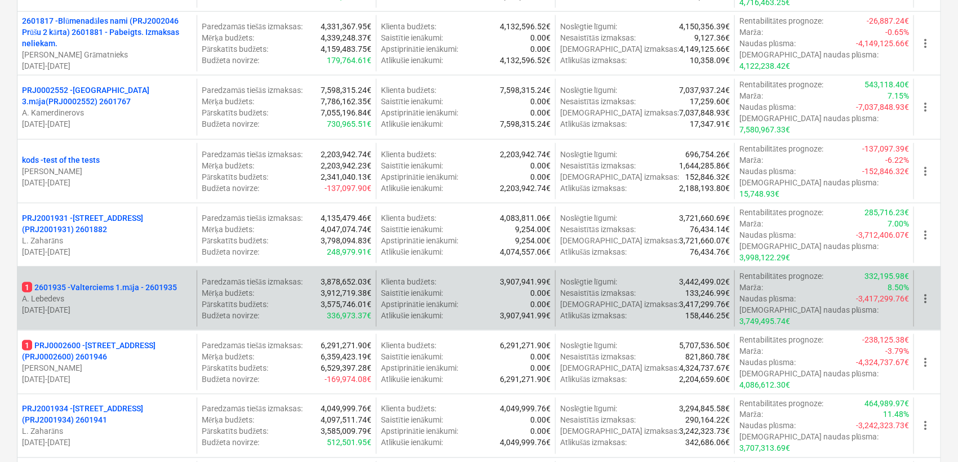
scroll to position [918, 0]
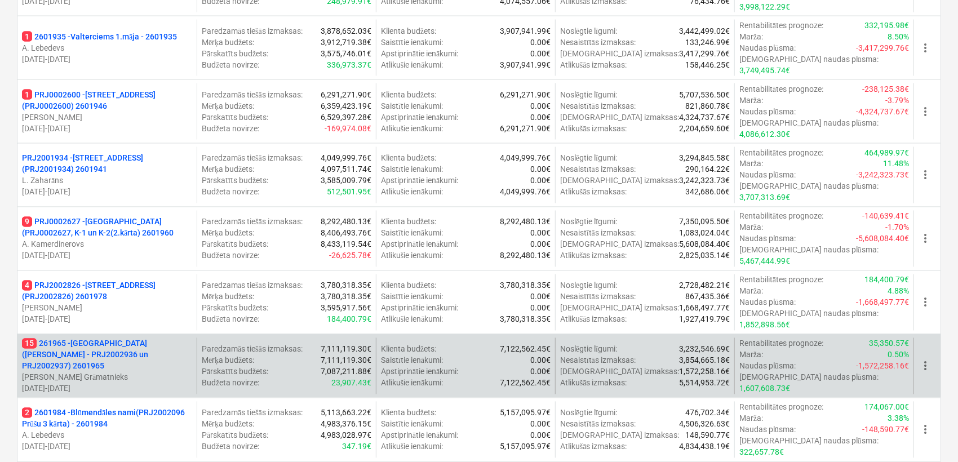
click at [133, 338] on p "15 261965 - [GEOGRAPHIC_DATA] ([PERSON_NAME] - PRJ2002936 un PRJ2002937) 2601965" at bounding box center [107, 355] width 170 height 34
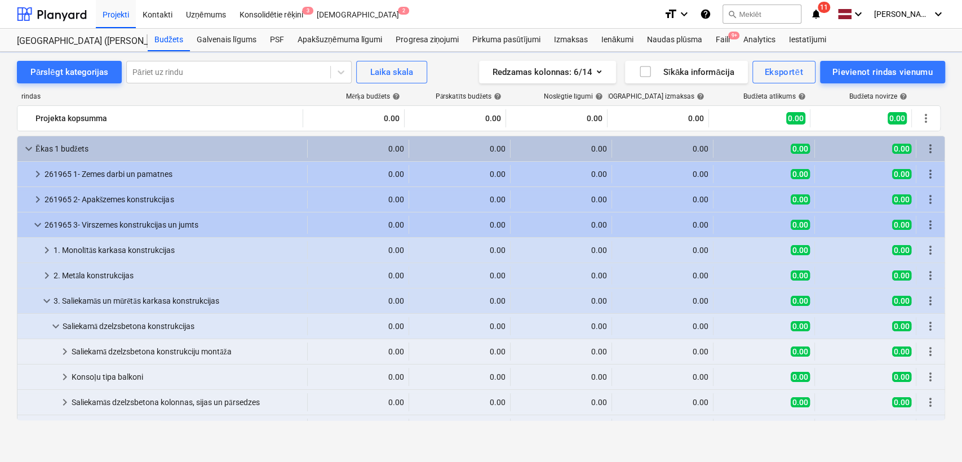
scroll to position [250, 0]
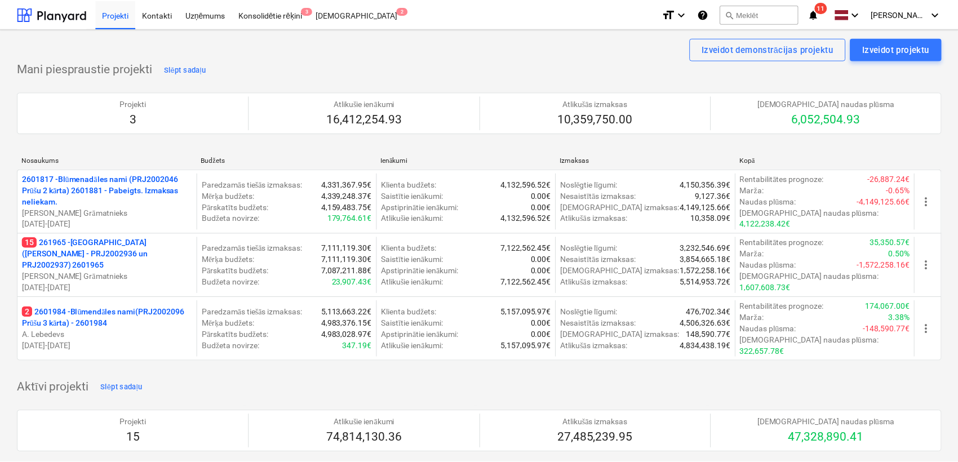
scroll to position [918, 0]
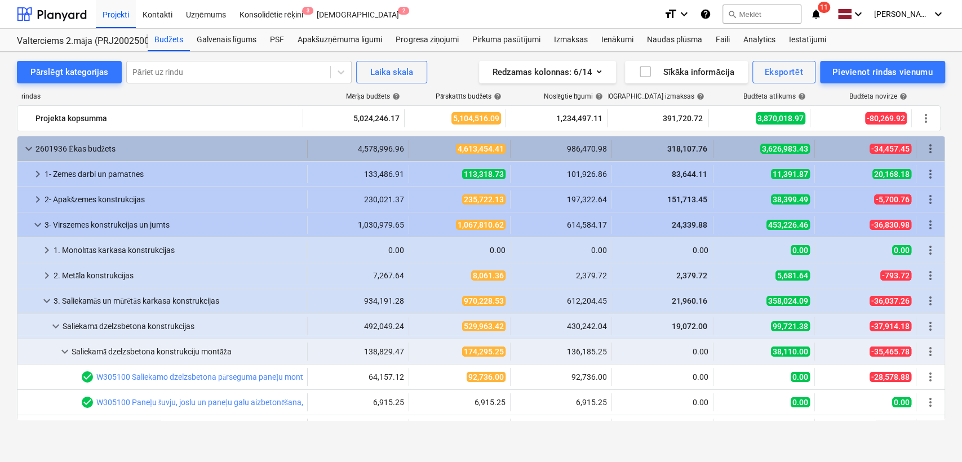
click at [28, 143] on span "keyboard_arrow_down" at bounding box center [29, 149] width 14 height 14
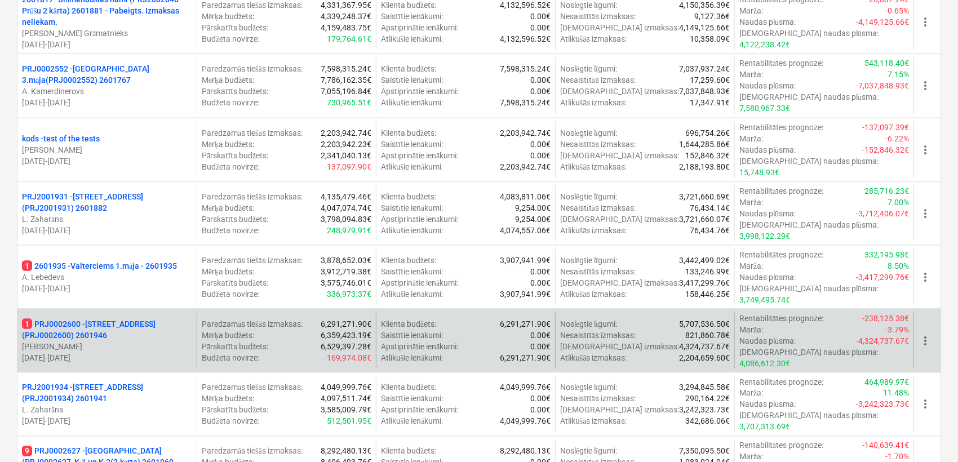
scroll to position [667, 0]
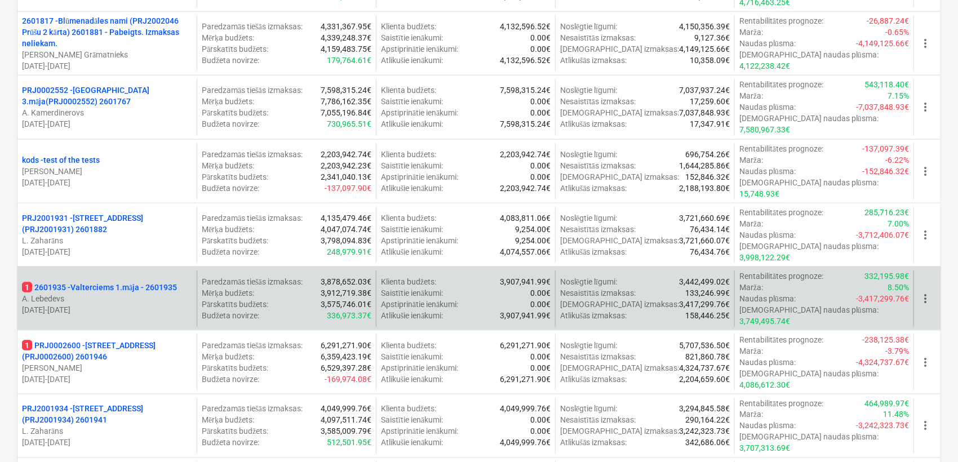
click at [123, 282] on p "1 2601935 - Valterciems 1.māja - 2601935" at bounding box center [99, 287] width 155 height 11
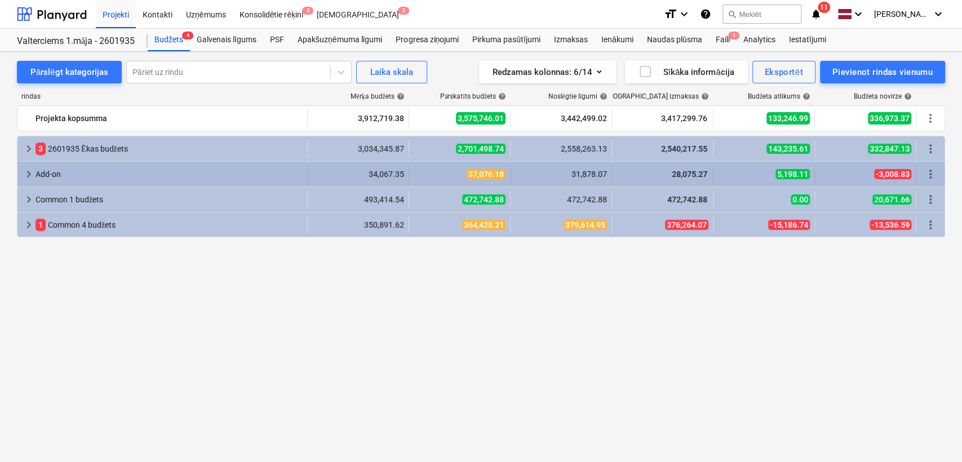
click at [27, 172] on span "keyboard_arrow_right" at bounding box center [29, 174] width 14 height 14
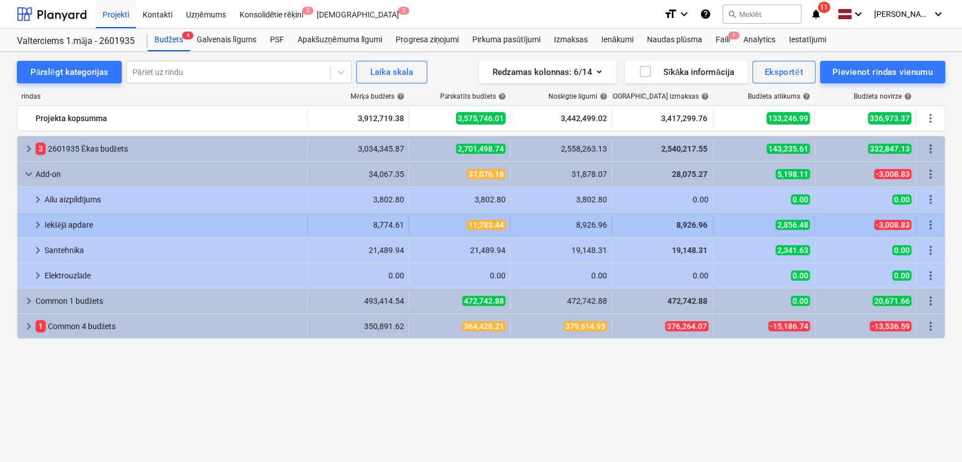
click at [33, 220] on span "keyboard_arrow_right" at bounding box center [38, 225] width 14 height 14
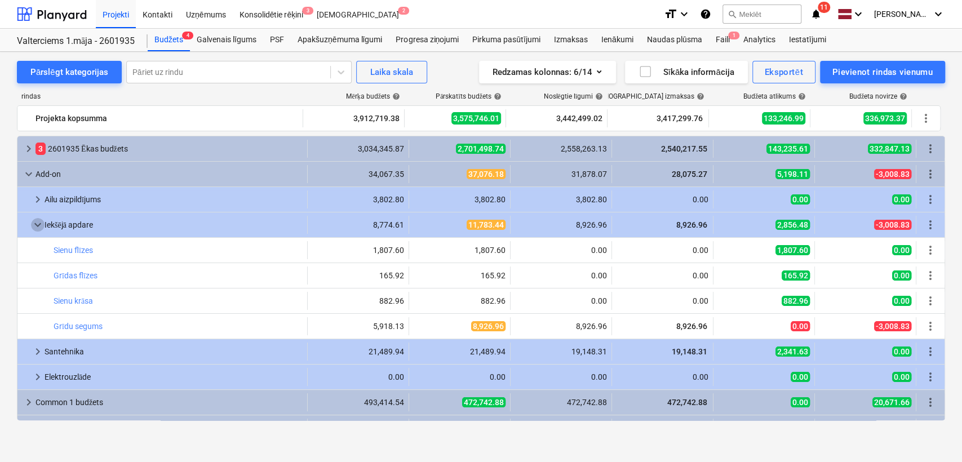
click at [33, 220] on span "keyboard_arrow_down" at bounding box center [38, 225] width 14 height 14
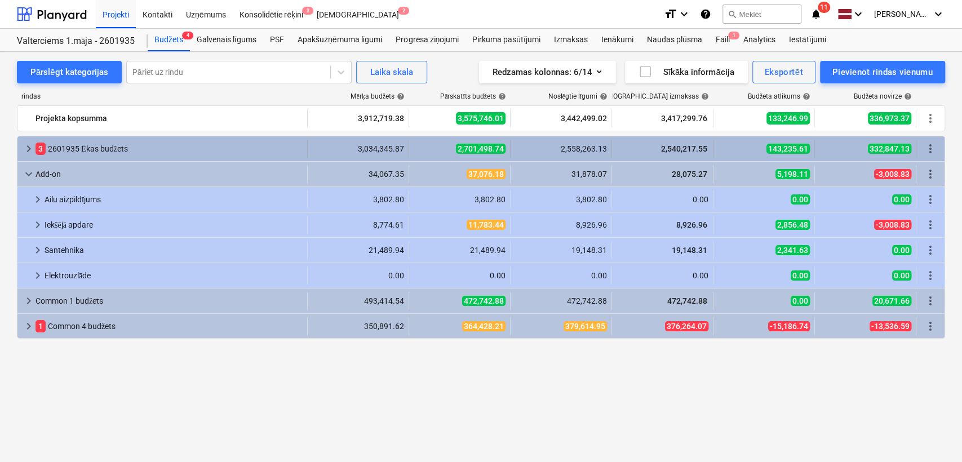
click at [28, 144] on span "keyboard_arrow_right" at bounding box center [29, 149] width 14 height 14
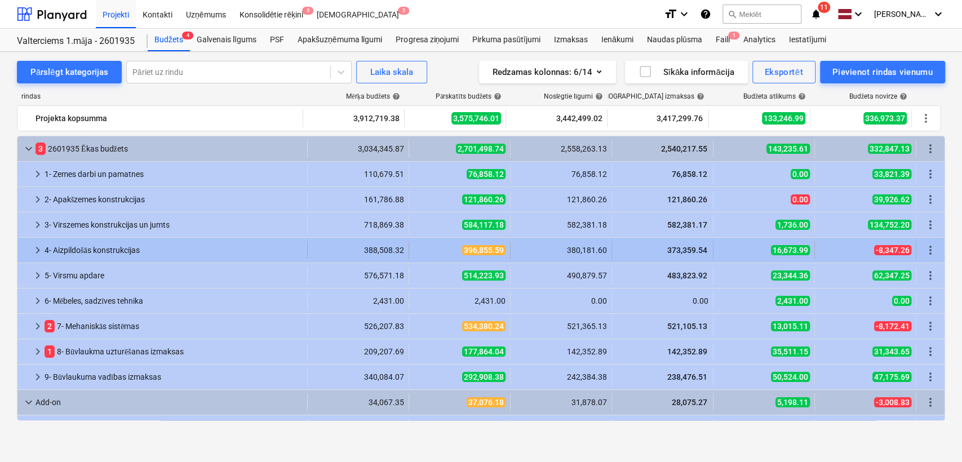
click at [38, 252] on span "keyboard_arrow_right" at bounding box center [38, 250] width 14 height 14
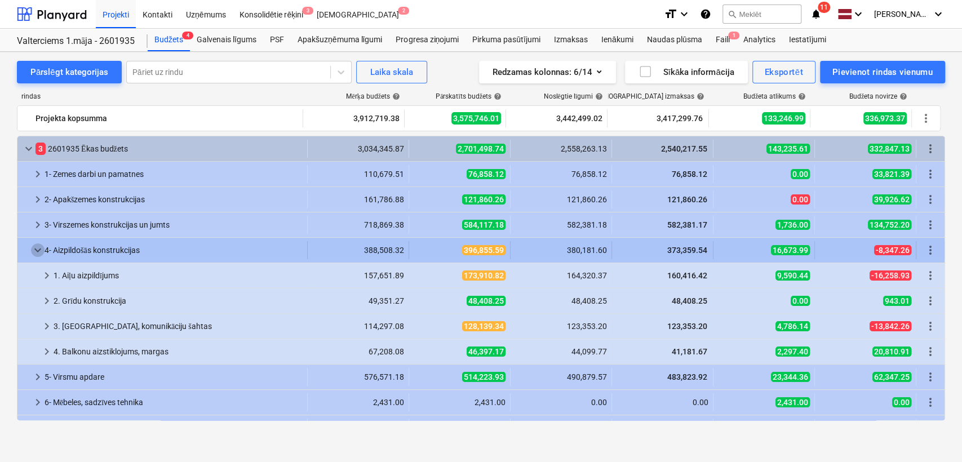
click at [38, 255] on span "keyboard_arrow_down" at bounding box center [38, 250] width 14 height 14
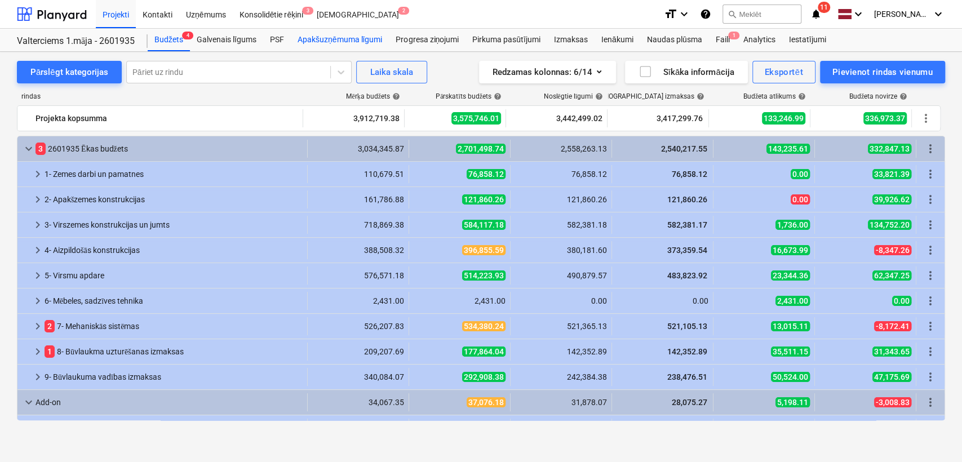
click at [332, 40] on div "Apakšuzņēmuma līgumi" at bounding box center [340, 40] width 98 height 23
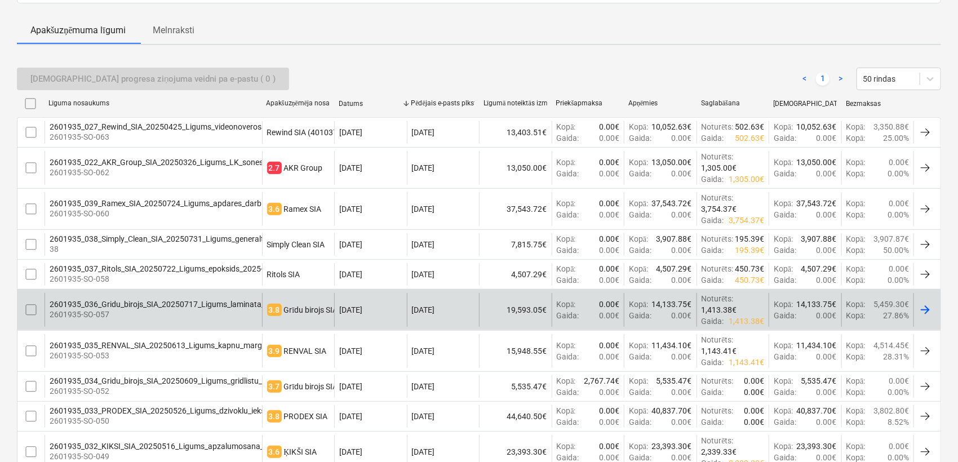
scroll to position [241, 0]
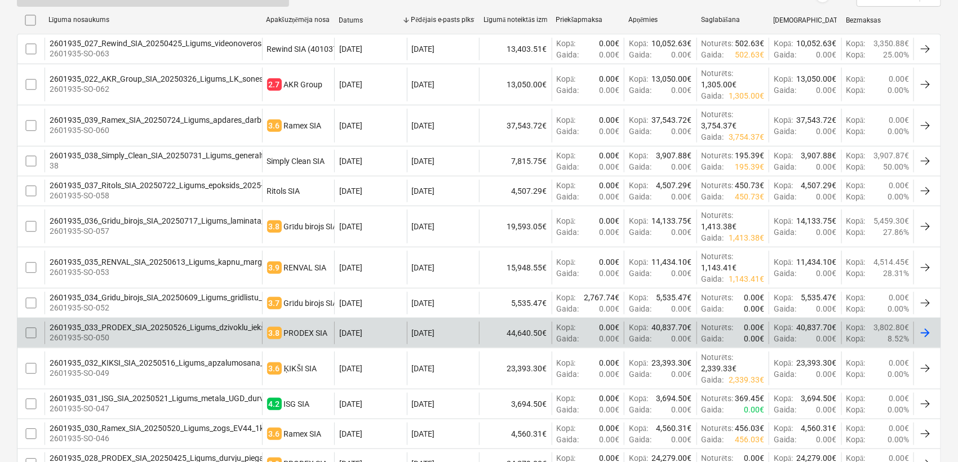
click at [510, 327] on div "44,640.50€" at bounding box center [515, 333] width 73 height 23
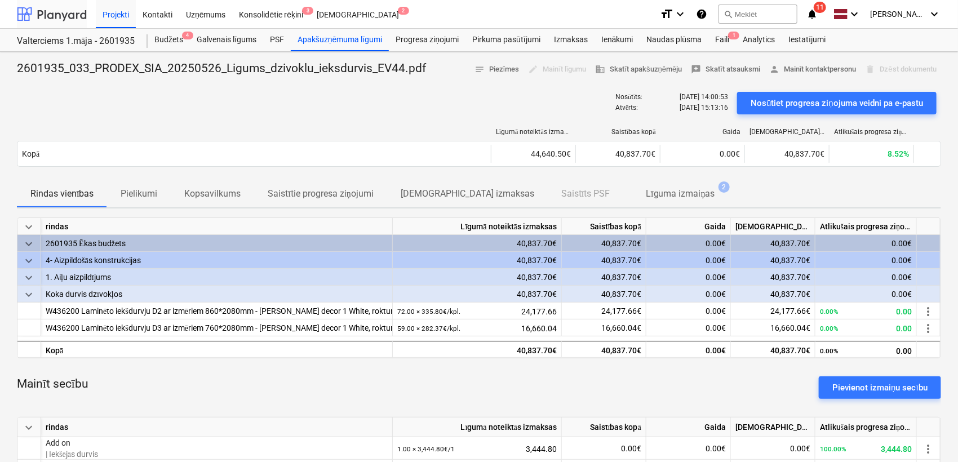
click at [59, 11] on div at bounding box center [52, 14] width 70 height 28
